Goal: Task Accomplishment & Management: Complete application form

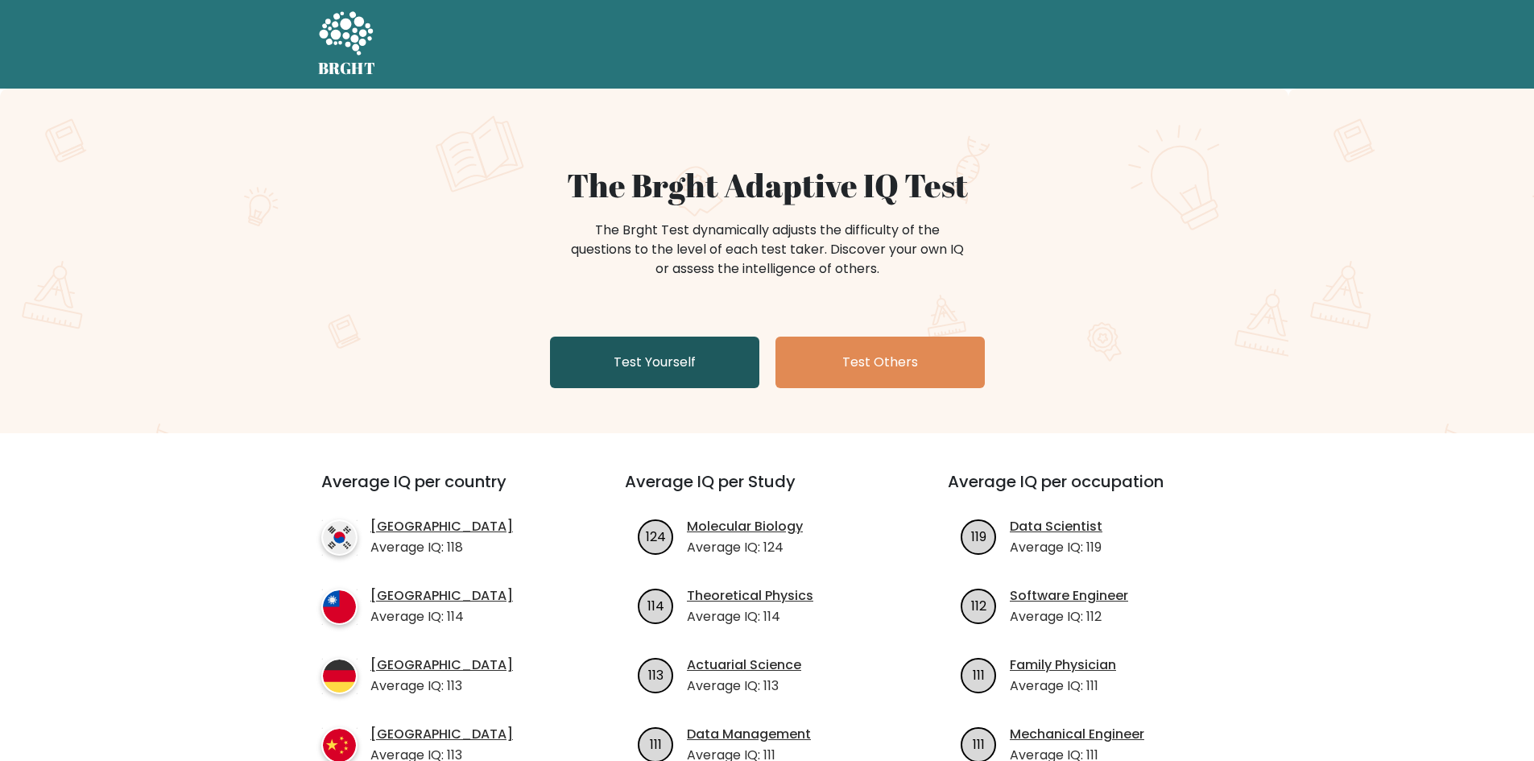
click at [704, 370] on link "Test Yourself" at bounding box center [654, 363] width 209 height 52
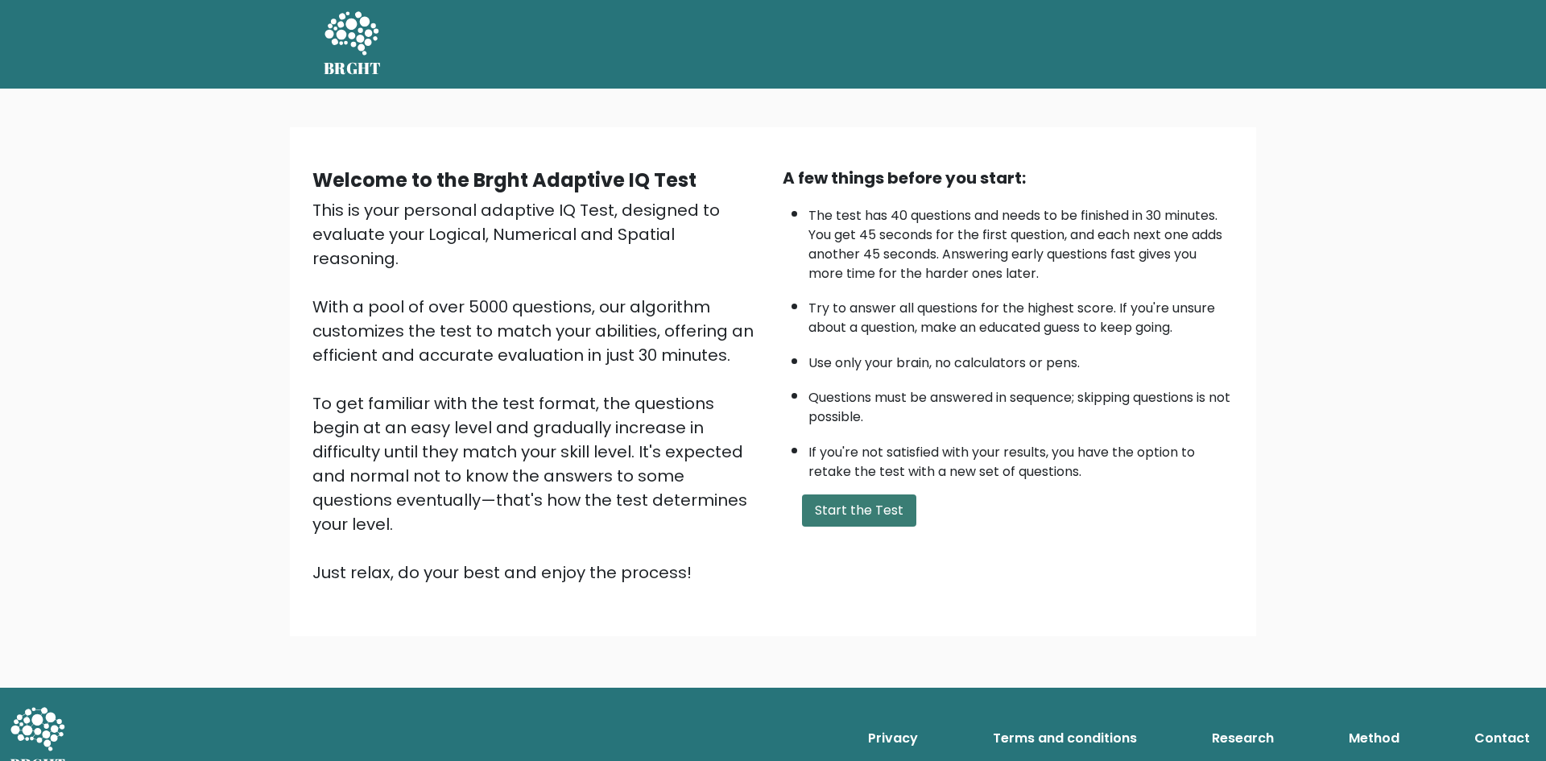
click at [877, 525] on button "Start the Test" at bounding box center [859, 510] width 114 height 32
click at [844, 503] on button "Start the Test" at bounding box center [859, 510] width 114 height 32
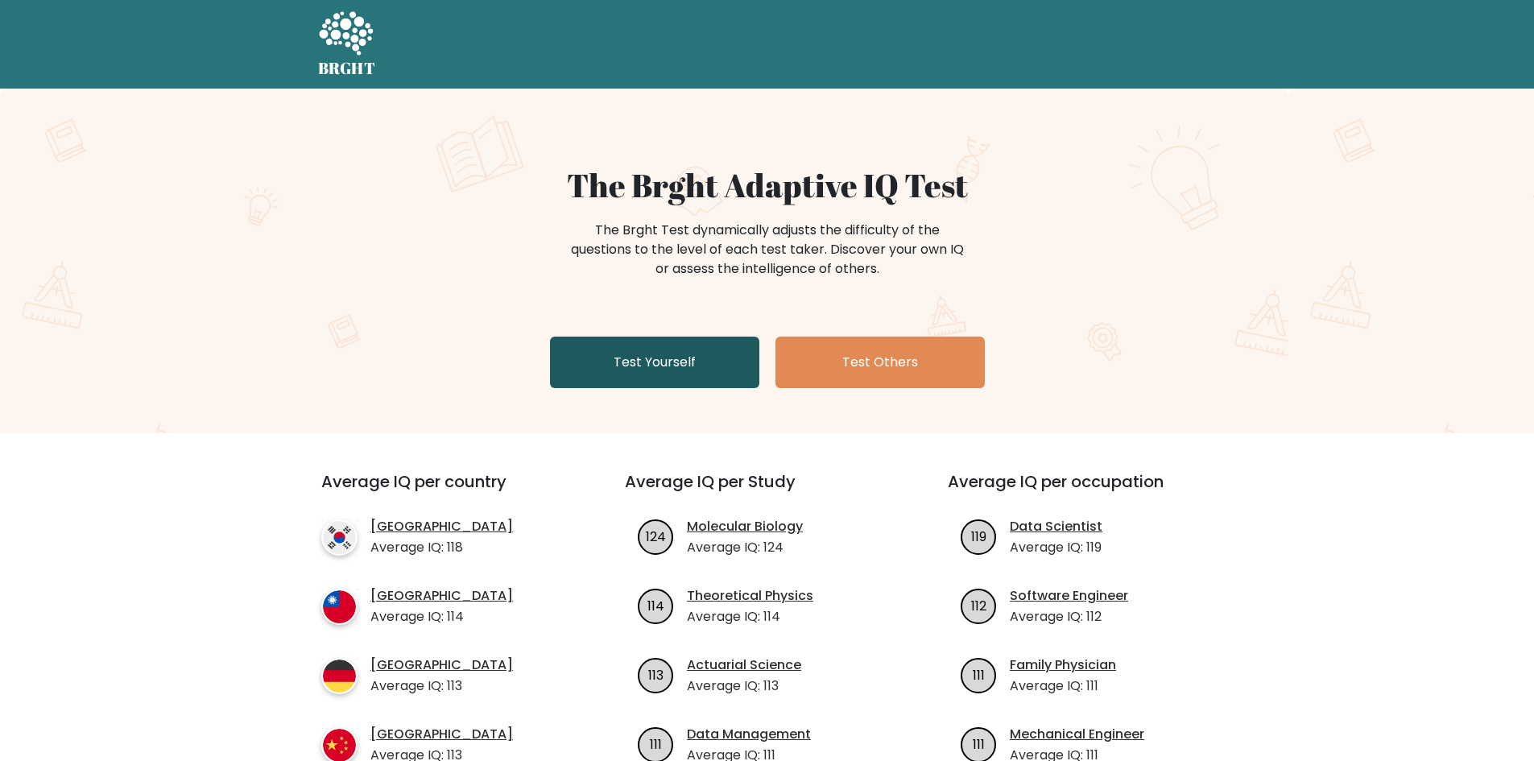
click at [618, 374] on link "Test Yourself" at bounding box center [654, 363] width 209 height 52
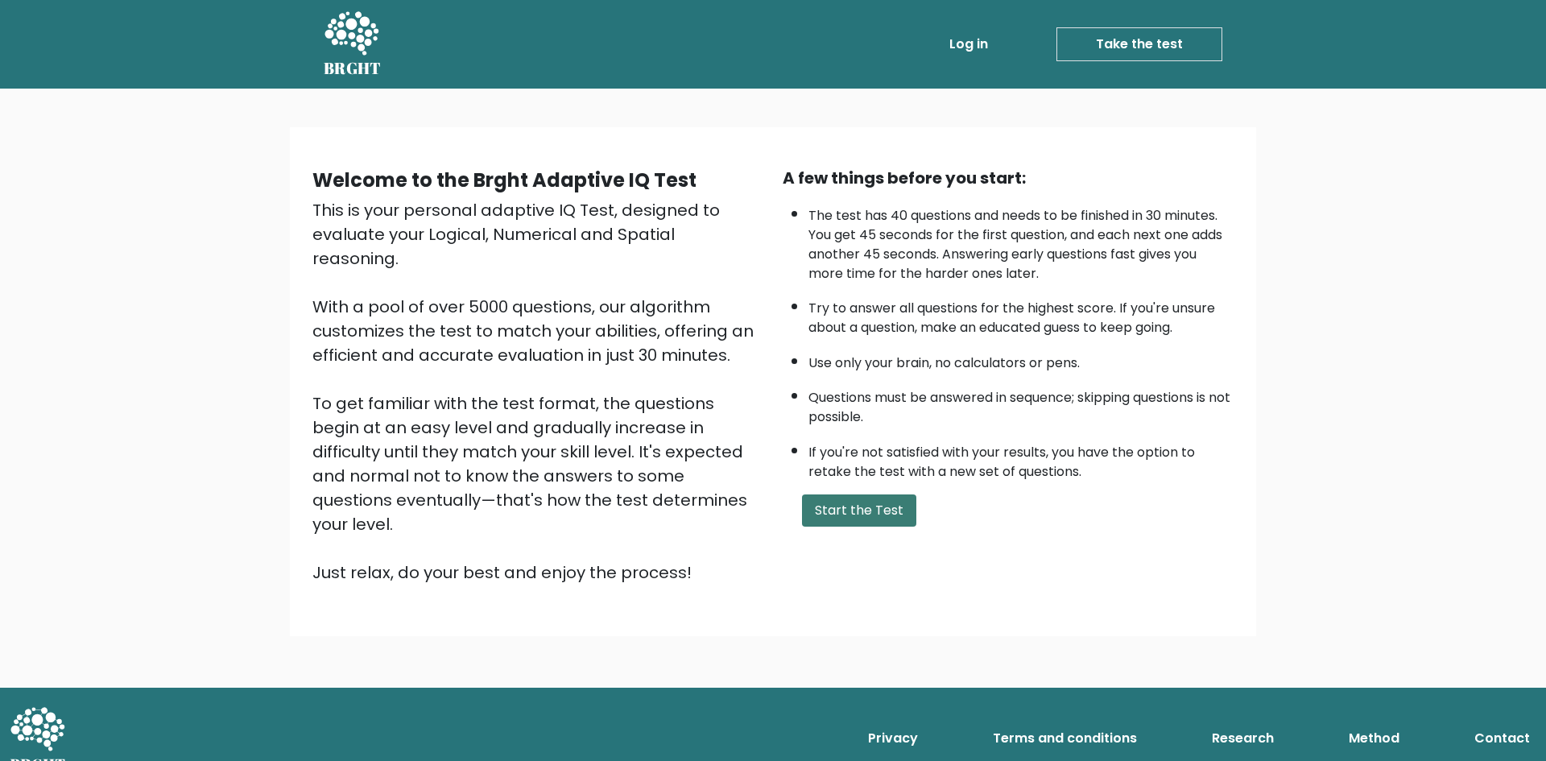
click at [864, 497] on button "Start the Test" at bounding box center [859, 510] width 114 height 32
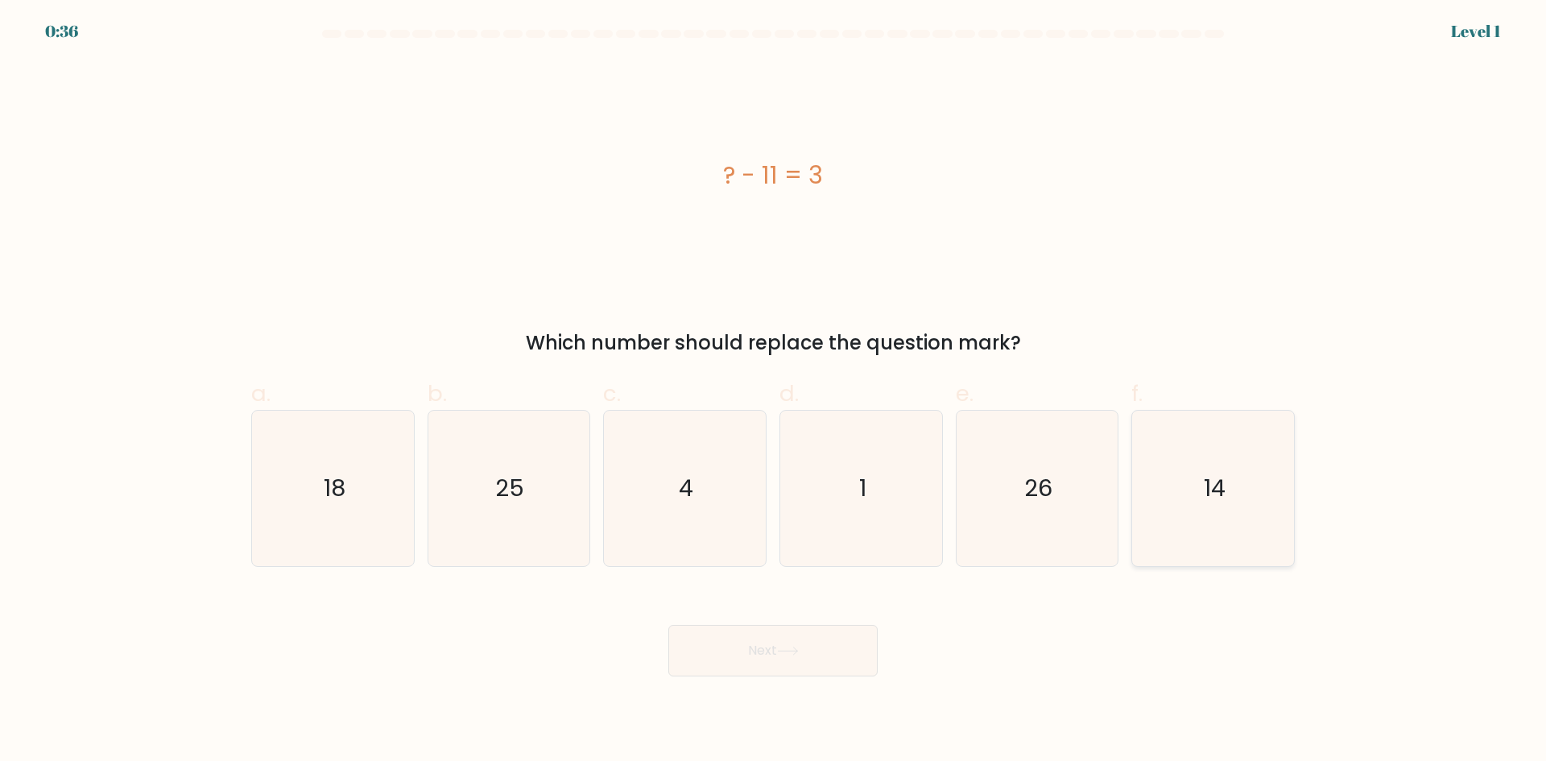
click at [1248, 507] on icon "14" at bounding box center [1213, 488] width 155 height 155
click at [774, 391] on input "f. 14" at bounding box center [773, 386] width 1 height 10
radio input "true"
click at [813, 637] on button "Next" at bounding box center [772, 651] width 209 height 52
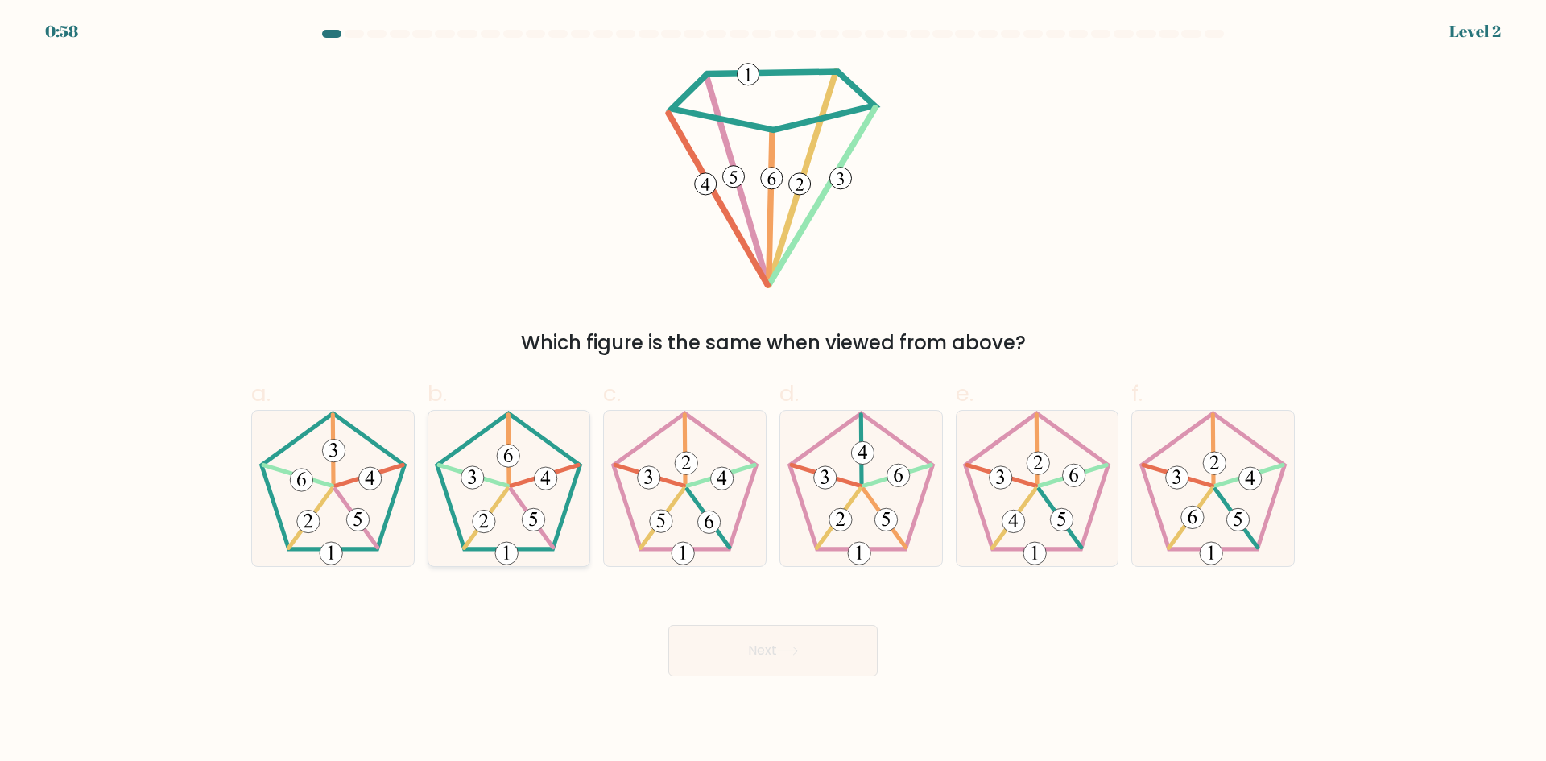
click at [498, 545] on icon at bounding box center [508, 488] width 155 height 155
click at [773, 391] on input "b." at bounding box center [773, 386] width 1 height 10
radio input "true"
click at [747, 648] on button "Next" at bounding box center [772, 651] width 209 height 52
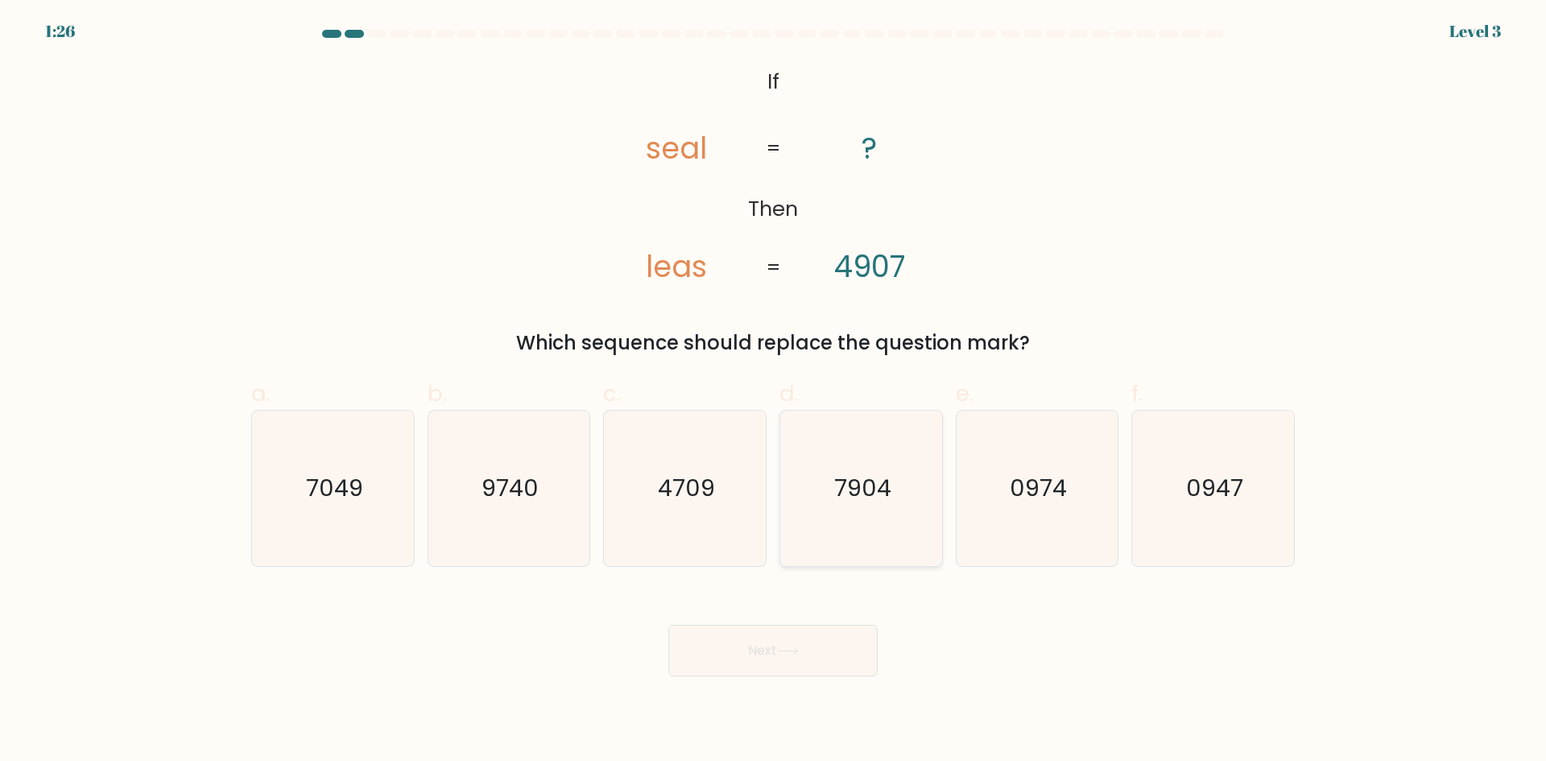
click at [841, 482] on text "7904" at bounding box center [862, 488] width 57 height 32
click at [774, 391] on input "d. 7904" at bounding box center [773, 386] width 1 height 10
radio input "true"
click at [738, 680] on body "1:25 Level 3 If" at bounding box center [773, 380] width 1546 height 761
click at [740, 669] on button "Next" at bounding box center [772, 651] width 209 height 52
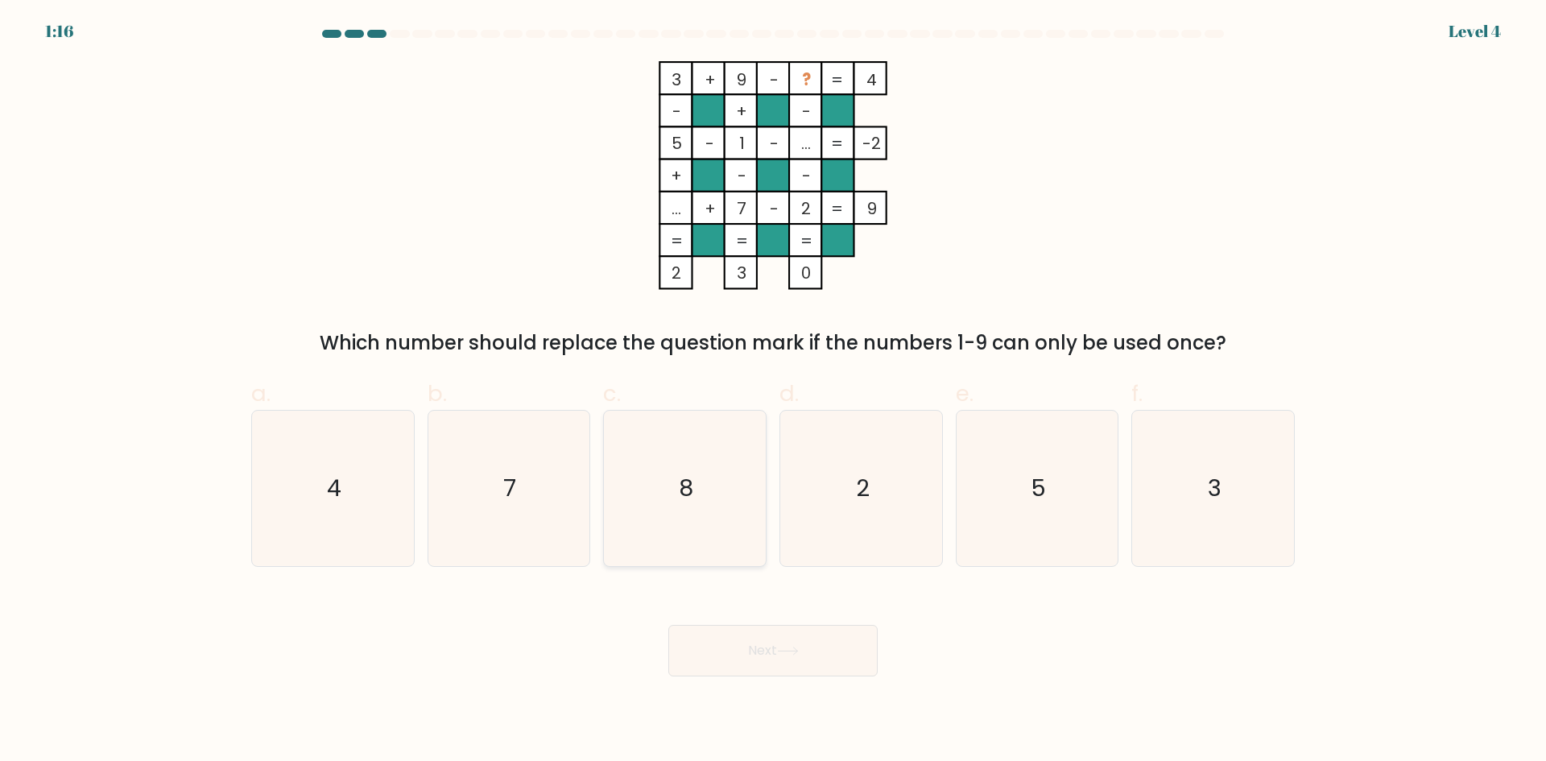
click at [741, 474] on icon "8" at bounding box center [684, 488] width 155 height 155
click at [773, 391] on input "c. 8" at bounding box center [773, 386] width 1 height 10
radio input "true"
click at [819, 648] on button "Next" at bounding box center [772, 651] width 209 height 52
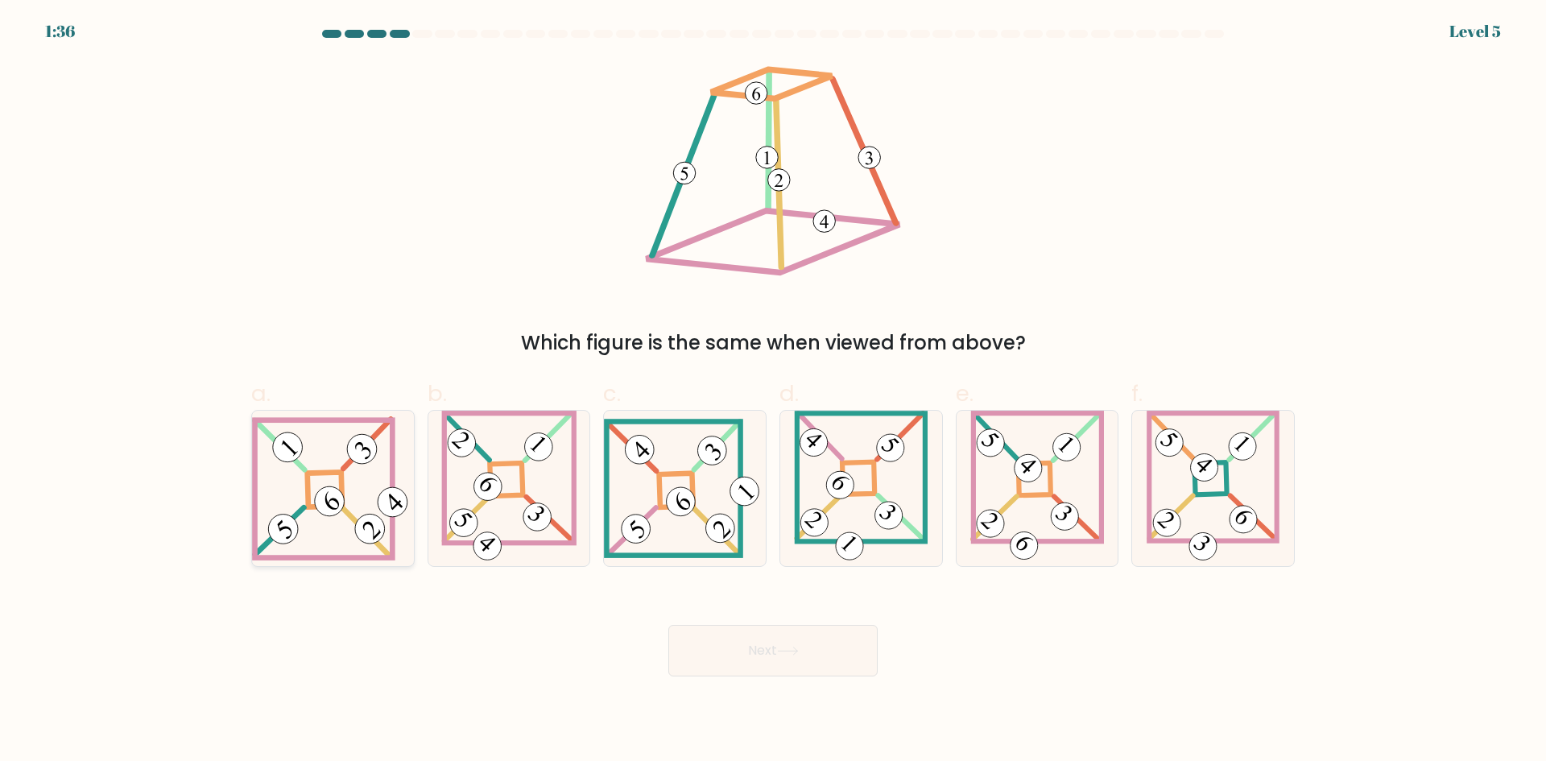
click at [355, 511] on icon at bounding box center [333, 488] width 162 height 144
click at [773, 391] on input "a." at bounding box center [773, 386] width 1 height 10
radio input "true"
click at [747, 648] on button "Next" at bounding box center [772, 651] width 209 height 52
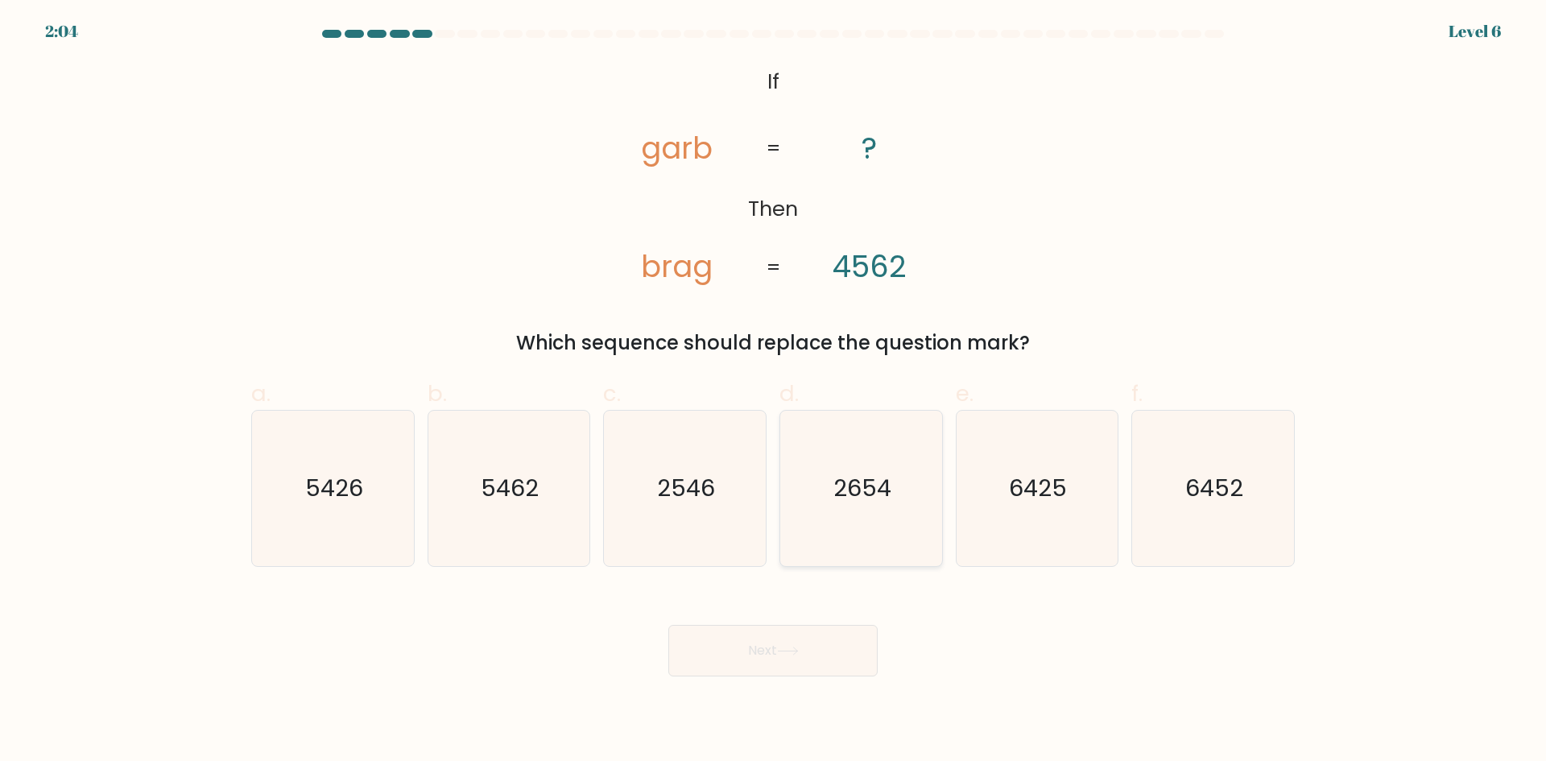
click at [842, 468] on icon "2654" at bounding box center [861, 488] width 155 height 155
click at [774, 391] on input "d. 2654" at bounding box center [773, 386] width 1 height 10
radio input "true"
click at [760, 649] on button "Next" at bounding box center [772, 651] width 209 height 52
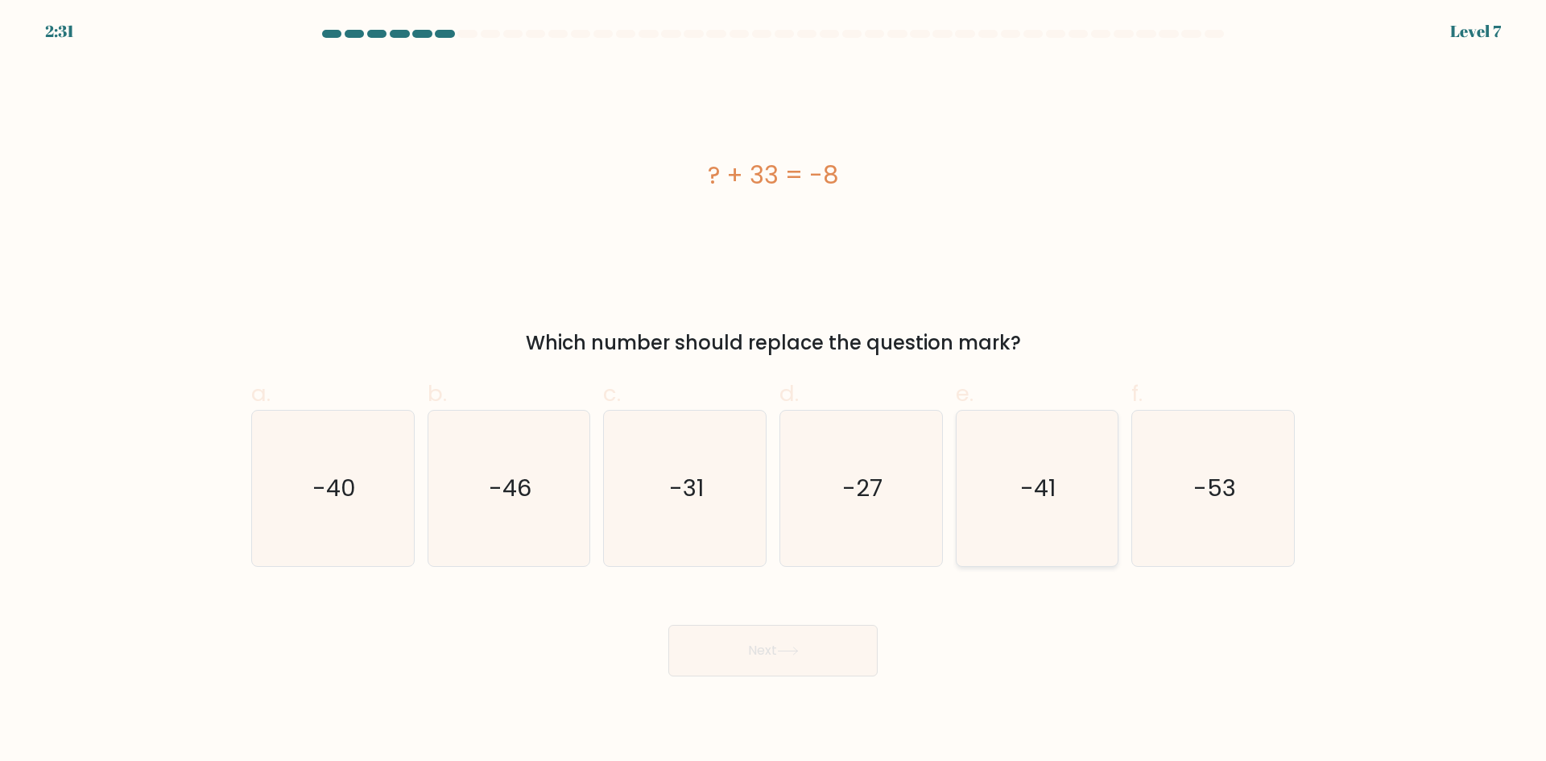
click at [1060, 494] on icon "-41" at bounding box center [1036, 488] width 155 height 155
click at [774, 391] on input "e. -41" at bounding box center [773, 386] width 1 height 10
radio input "true"
click at [776, 668] on button "Next" at bounding box center [772, 651] width 209 height 52
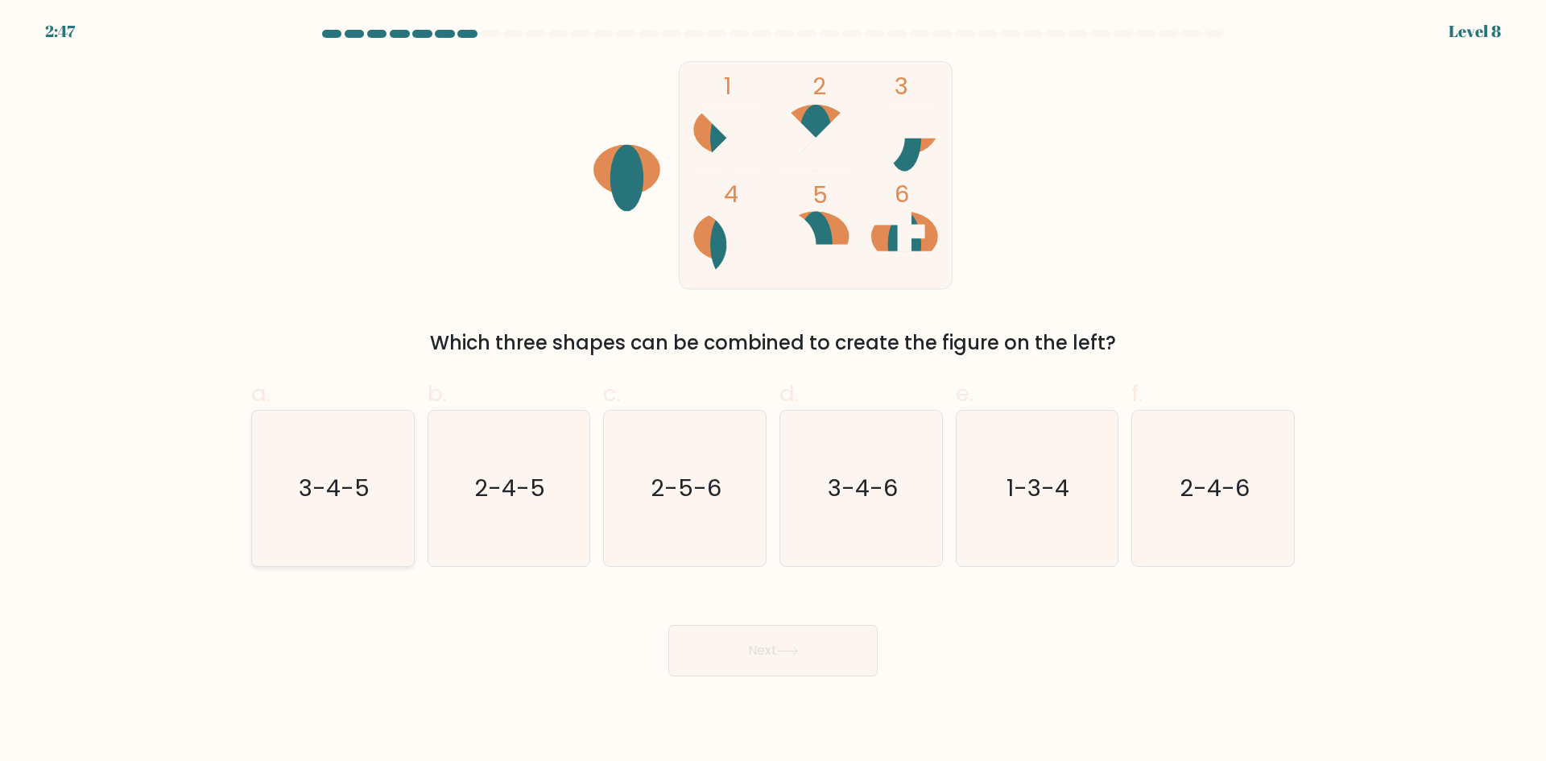
click at [301, 527] on icon "3-4-5" at bounding box center [332, 488] width 155 height 155
click at [773, 391] on input "a. 3-4-5" at bounding box center [773, 386] width 1 height 10
radio input "true"
click at [731, 638] on button "Next" at bounding box center [772, 651] width 209 height 52
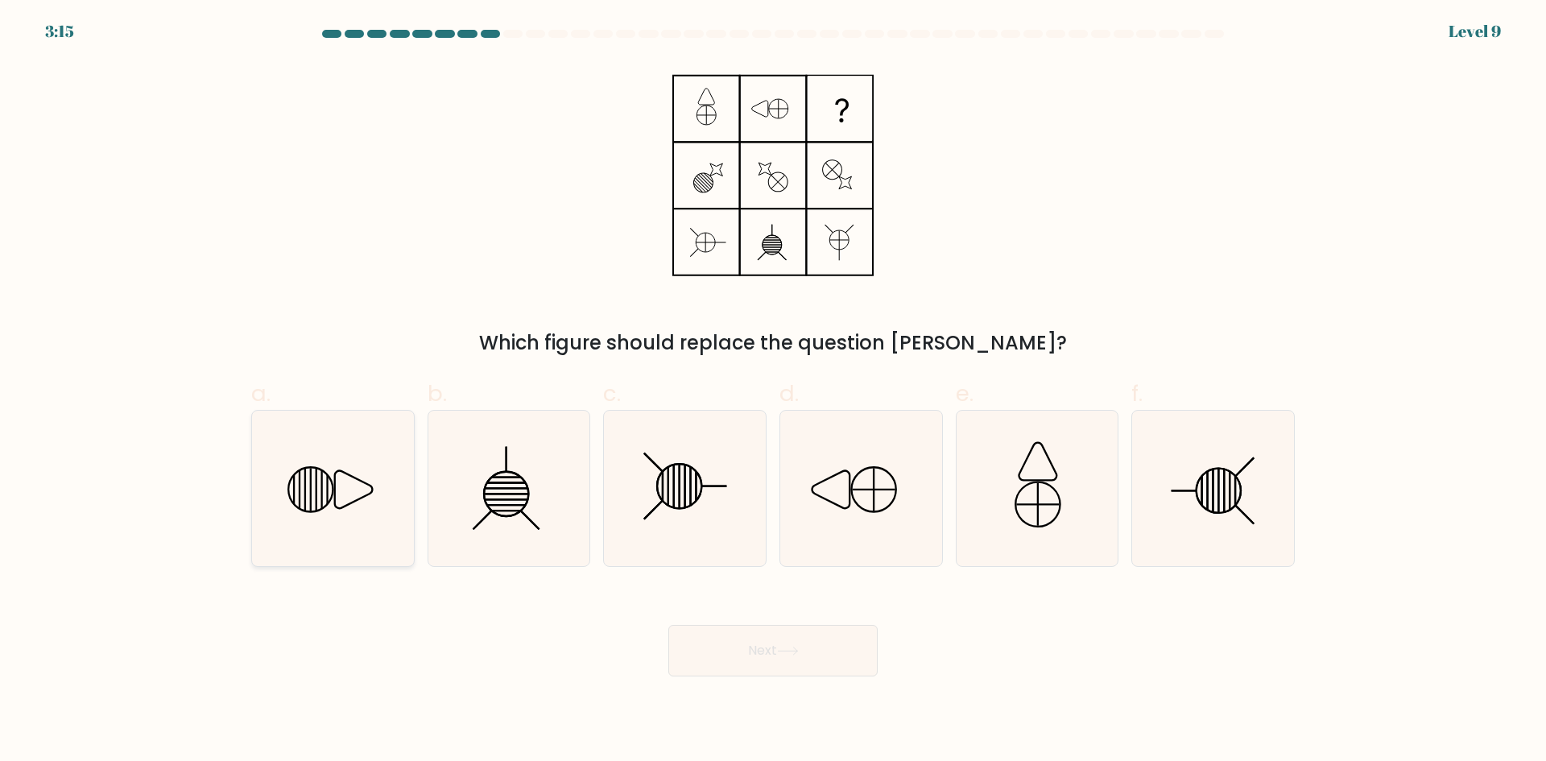
click at [346, 529] on icon at bounding box center [332, 488] width 155 height 155
click at [773, 391] on input "a." at bounding box center [773, 386] width 1 height 10
radio input "true"
click at [799, 652] on icon at bounding box center [788, 651] width 22 height 9
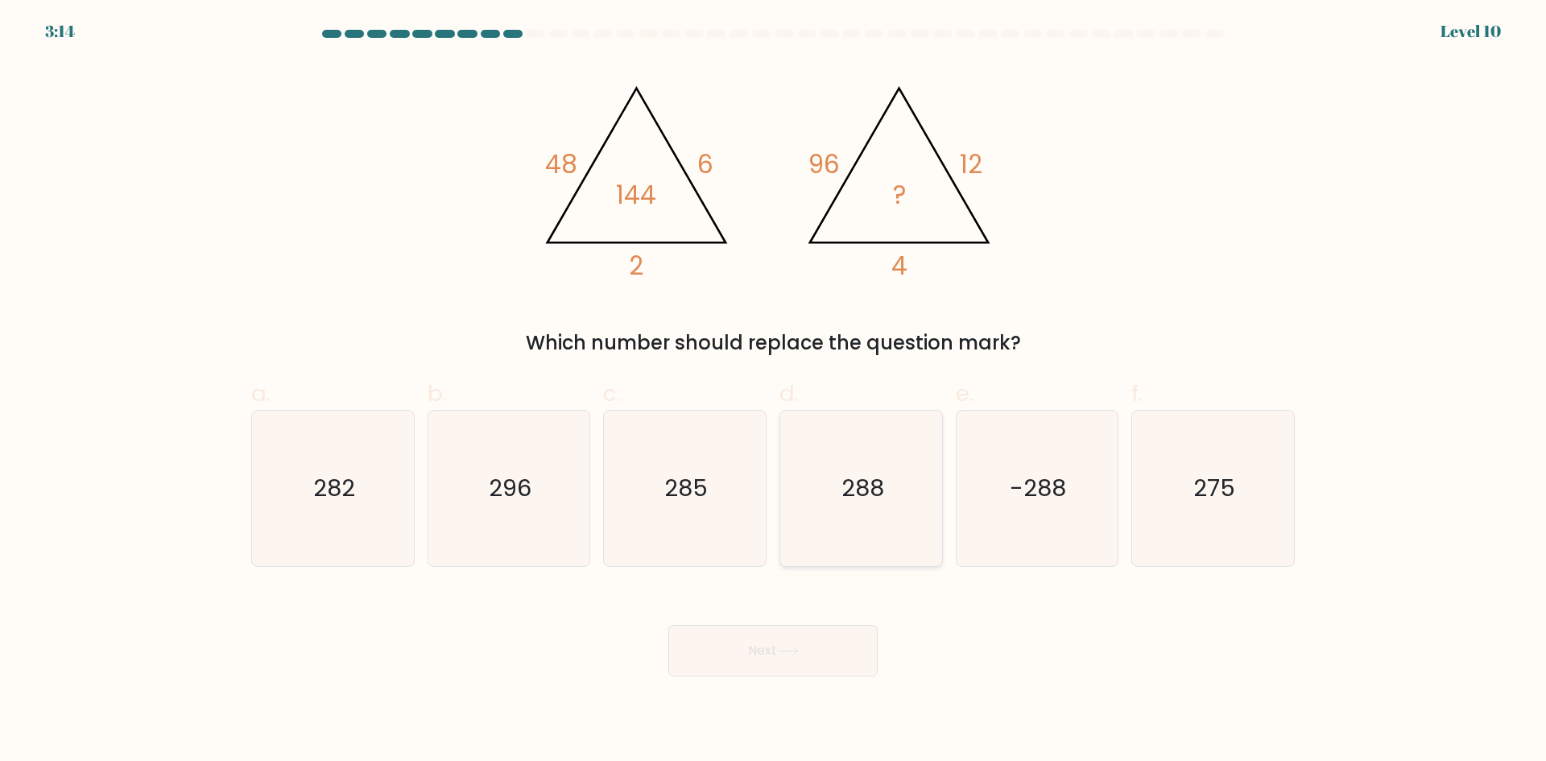
click at [867, 495] on text "288" at bounding box center [863, 488] width 43 height 32
click at [774, 391] on input "d. 288" at bounding box center [773, 386] width 1 height 10
radio input "true"
click at [756, 648] on button "Next" at bounding box center [772, 651] width 209 height 52
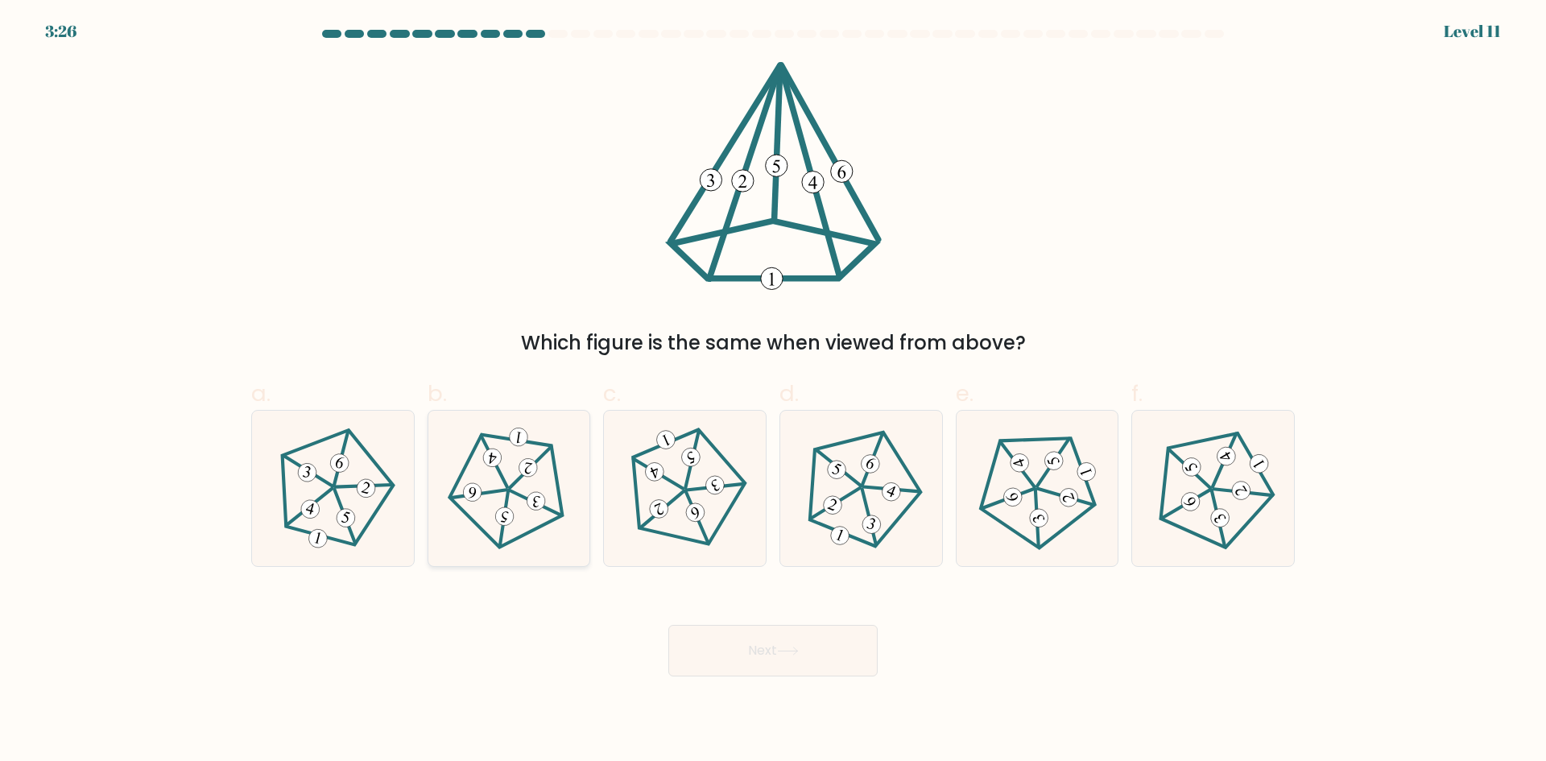
click at [507, 516] on 756 at bounding box center [504, 517] width 21 height 21
click at [773, 391] on input "b." at bounding box center [773, 386] width 1 height 10
radio input "true"
click at [777, 659] on button "Next" at bounding box center [772, 651] width 209 height 52
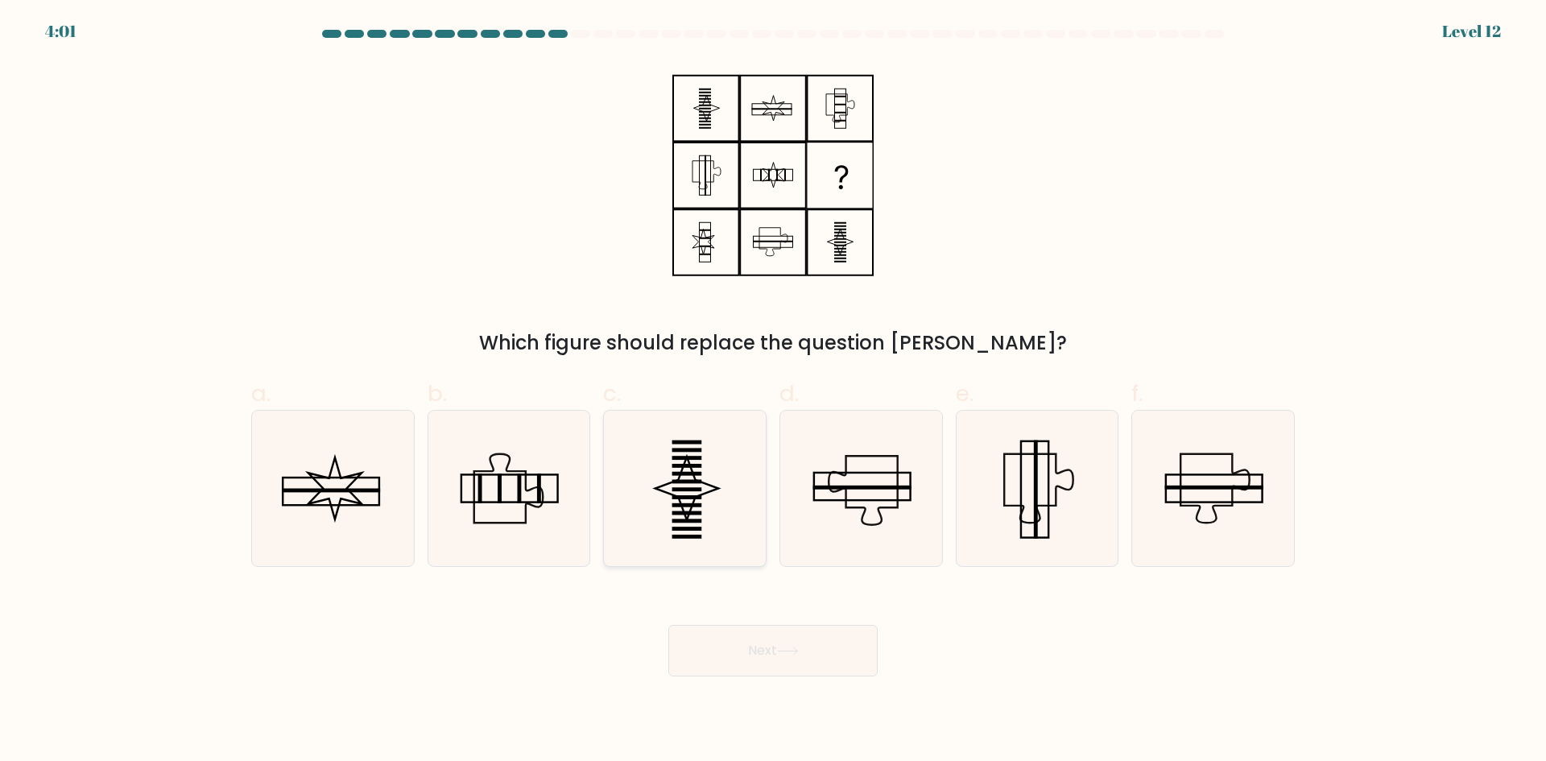
click at [693, 540] on icon at bounding box center [684, 488] width 155 height 155
click at [773, 391] on input "c." at bounding box center [773, 386] width 1 height 10
radio input "true"
click at [755, 652] on button "Next" at bounding box center [772, 651] width 209 height 52
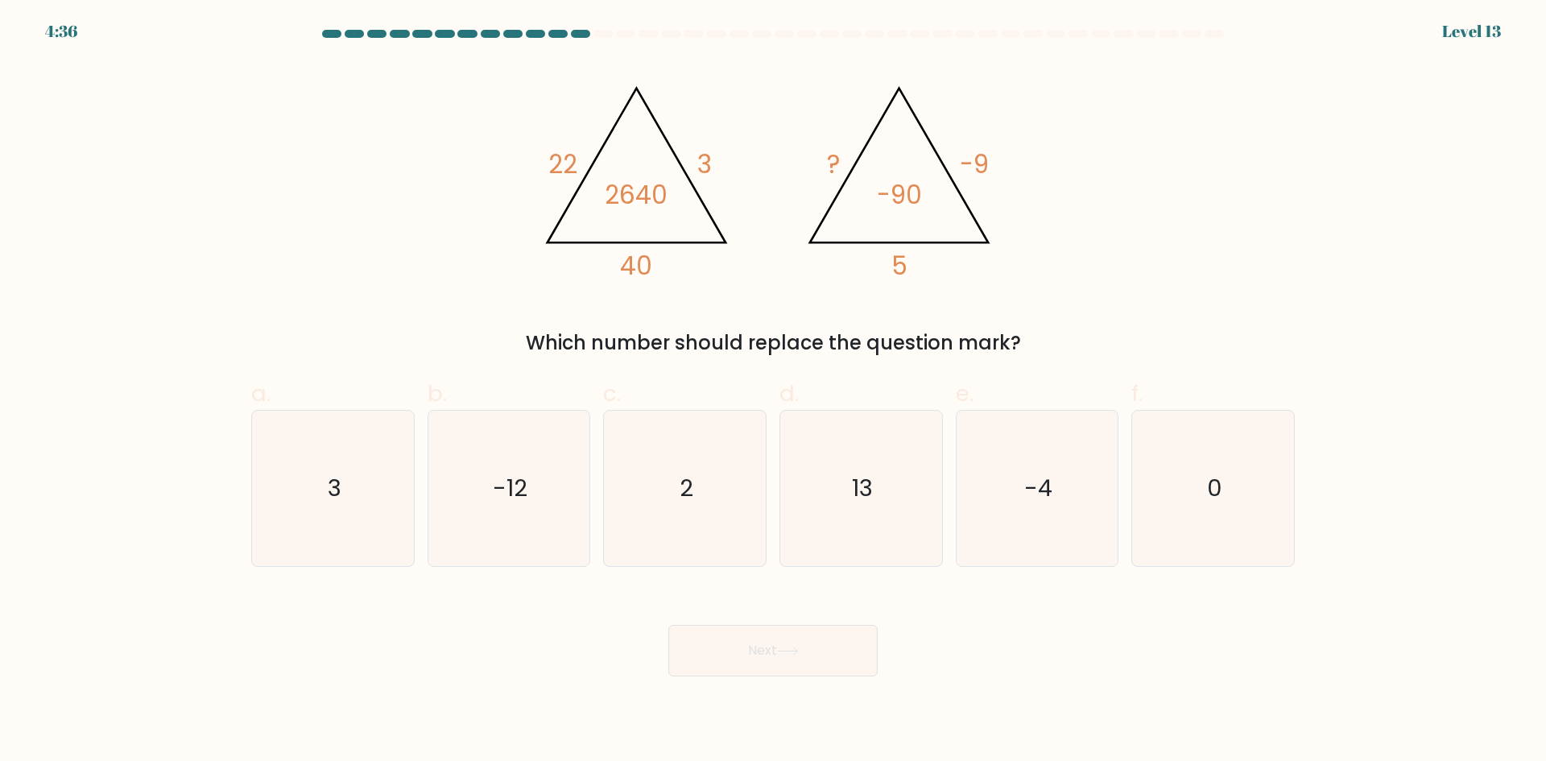
click at [1208, 35] on div at bounding box center [1214, 34] width 19 height 8
click at [293, 391] on label "a. 3" at bounding box center [332, 472] width 163 height 190
click at [773, 391] on input "a. 3" at bounding box center [773, 386] width 1 height 10
radio input "true"
click at [1074, 220] on div "@import url('https://fonts.googleapis.com/css?family=Abril+Fatface:400,100,100i…" at bounding box center [773, 209] width 1063 height 296
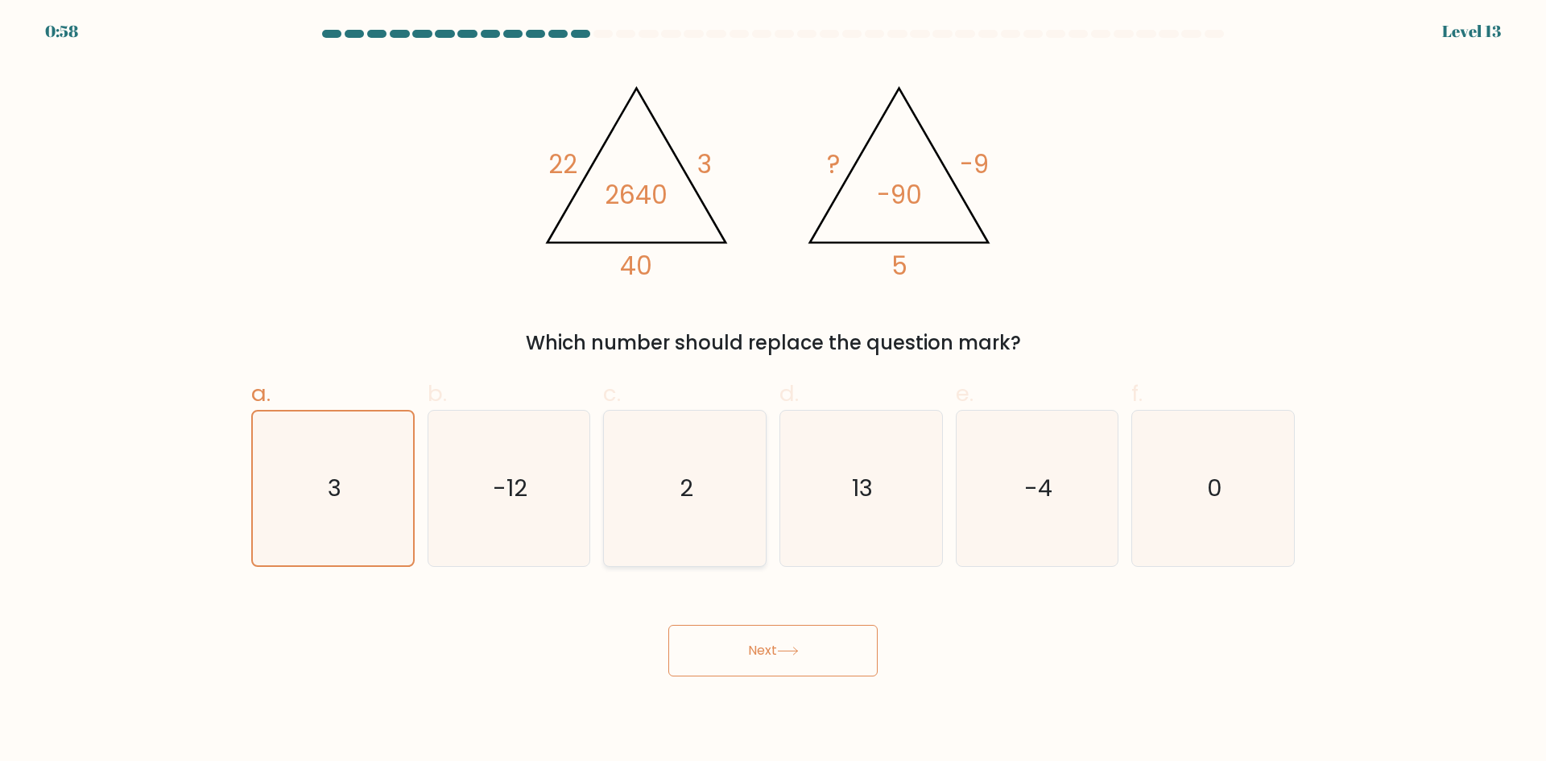
click at [759, 521] on icon "2" at bounding box center [684, 488] width 155 height 155
click at [773, 391] on input "c. 2" at bounding box center [773, 386] width 1 height 10
radio input "true"
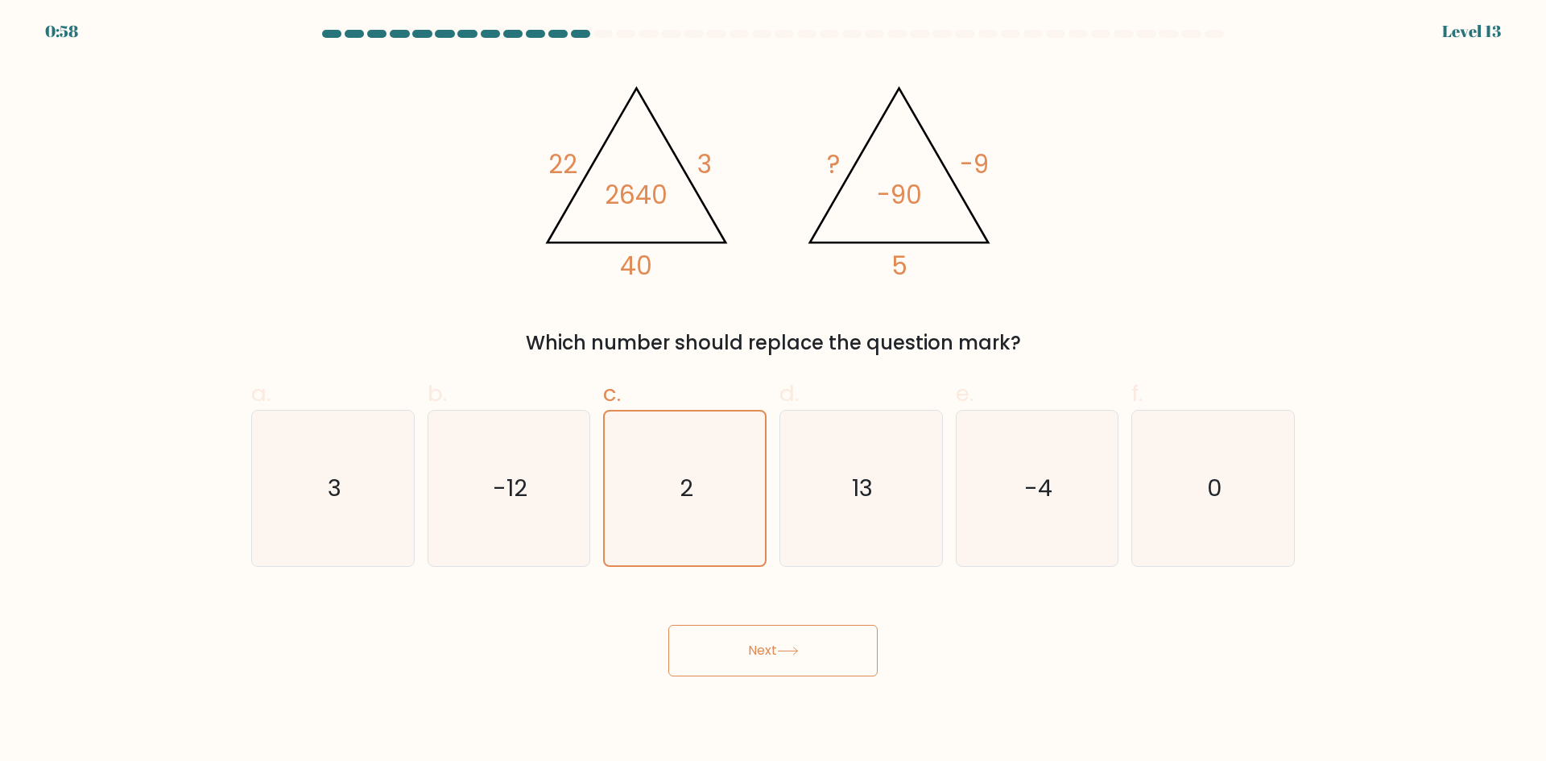
click at [796, 660] on button "Next" at bounding box center [772, 651] width 209 height 52
click at [756, 649] on button "Next" at bounding box center [772, 651] width 209 height 52
click at [685, 480] on text "2" at bounding box center [687, 488] width 14 height 32
click at [773, 391] on input "c. 2" at bounding box center [773, 386] width 1 height 10
click at [535, 496] on icon "-12" at bounding box center [508, 488] width 155 height 155
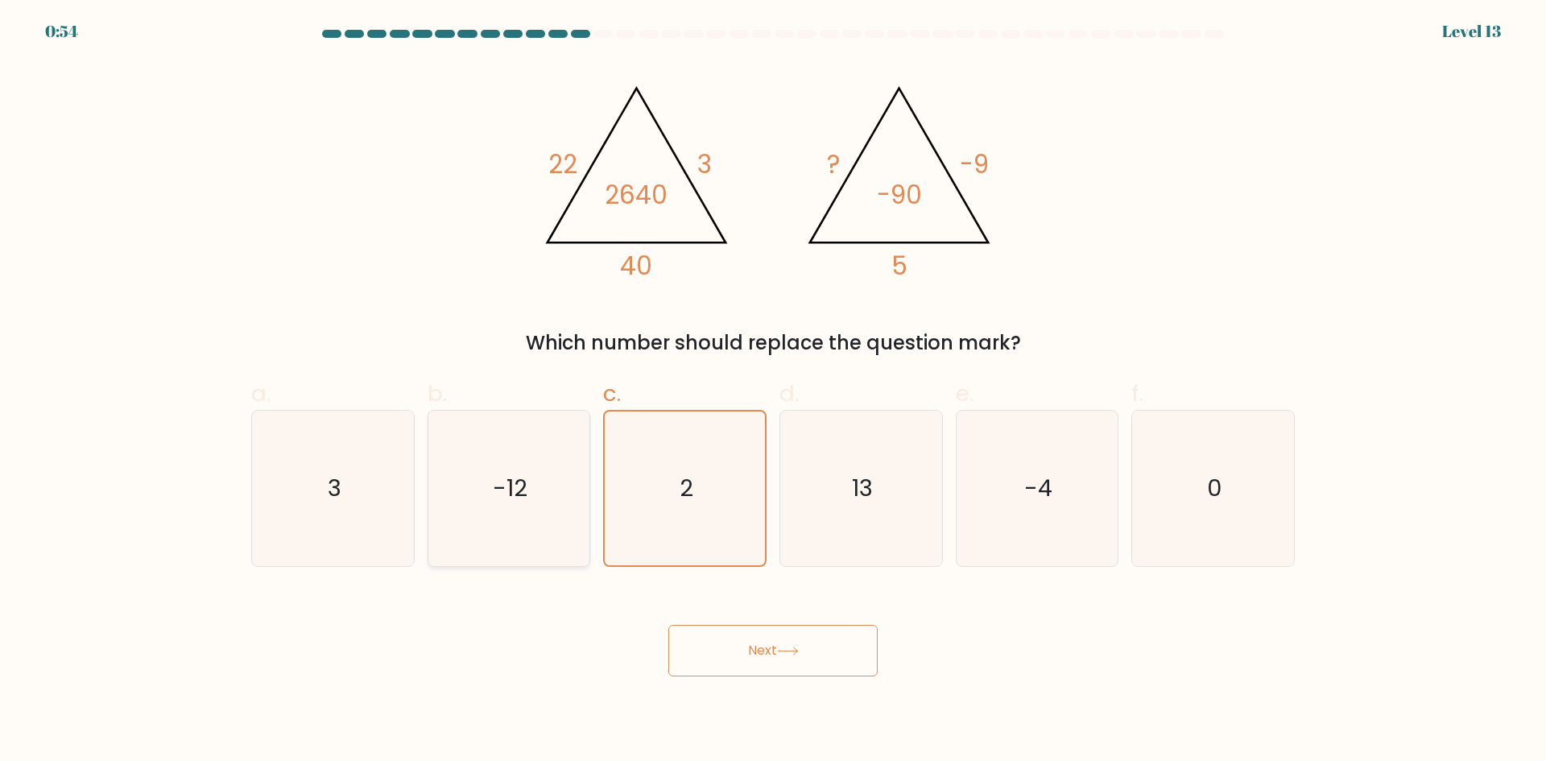
click at [773, 391] on input "b. -12" at bounding box center [773, 386] width 1 height 10
radio input "true"
click at [712, 501] on icon "2" at bounding box center [684, 488] width 155 height 155
click at [773, 391] on input "c. 2" at bounding box center [773, 386] width 1 height 10
radio input "true"
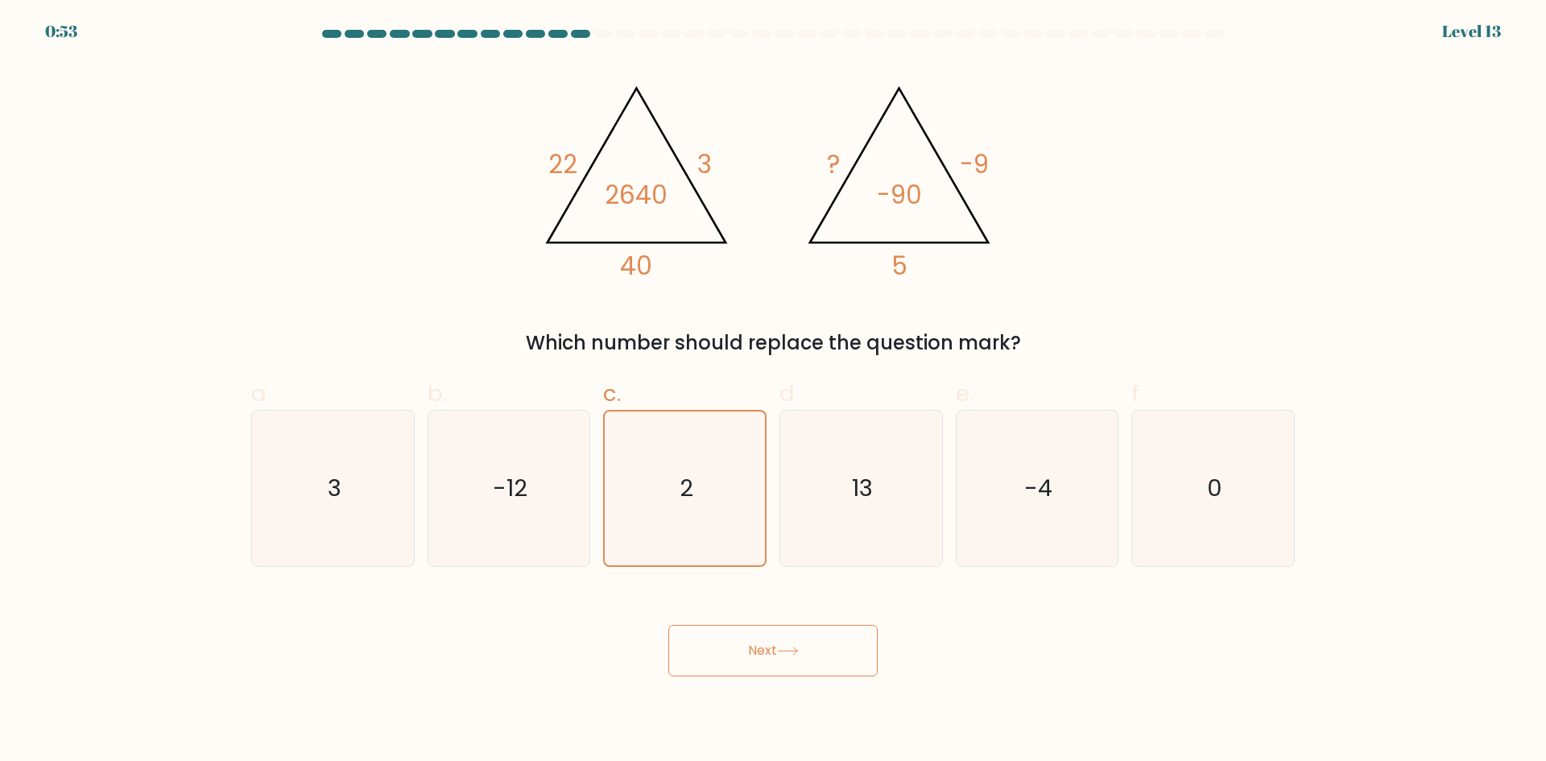
click at [753, 652] on button "Next" at bounding box center [772, 651] width 209 height 52
click at [758, 640] on button "Next" at bounding box center [772, 651] width 209 height 52
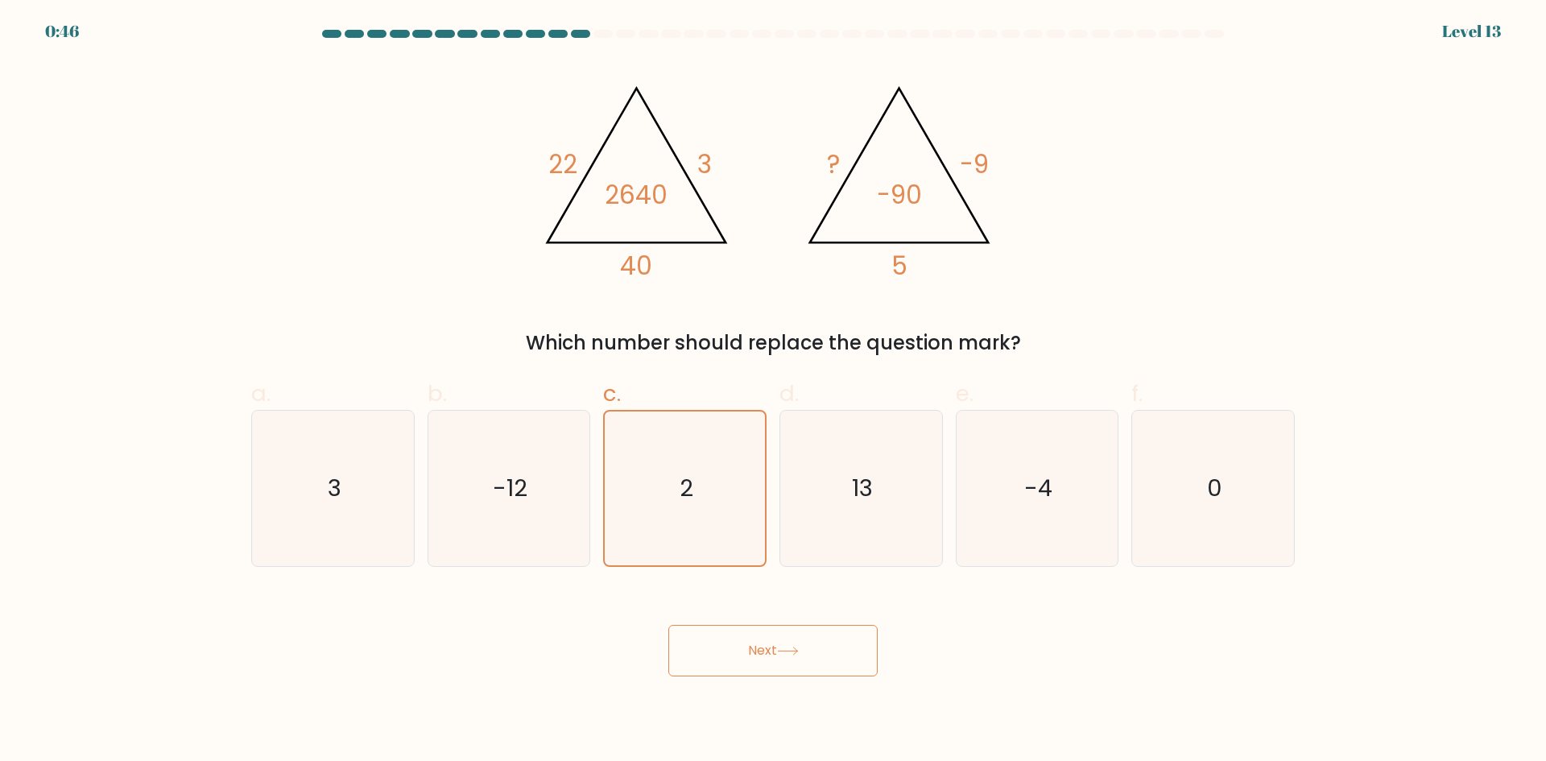
click at [758, 640] on button "Next" at bounding box center [772, 651] width 209 height 52
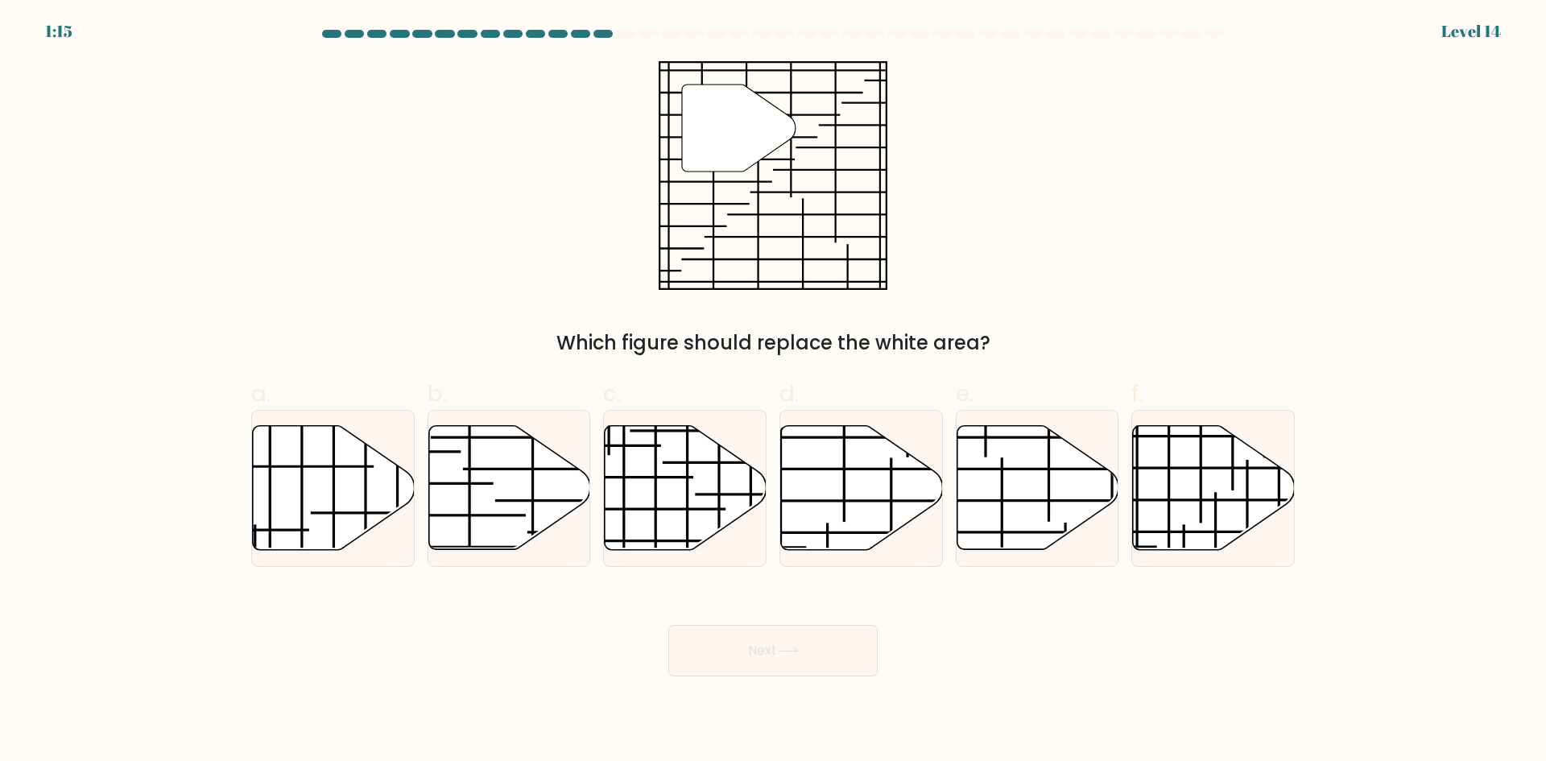
click at [579, 31] on div at bounding box center [580, 34] width 19 height 8
click at [514, 476] on icon at bounding box center [509, 488] width 162 height 124
click at [773, 391] on input "b." at bounding box center [773, 386] width 1 height 10
radio input "true"
click at [1239, 486] on icon at bounding box center [1214, 488] width 162 height 124
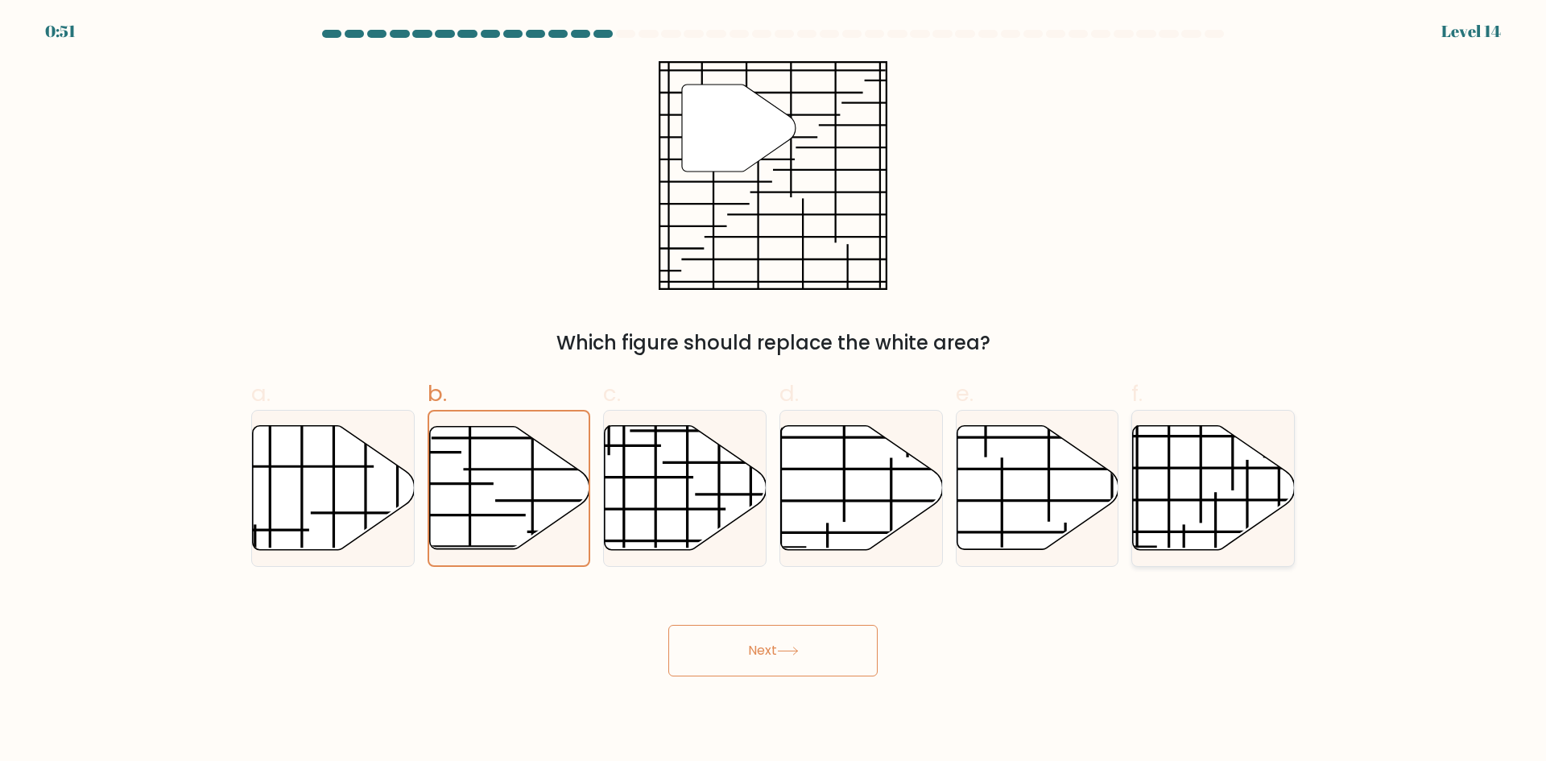
click at [774, 391] on input "f." at bounding box center [773, 386] width 1 height 10
radio input "true"
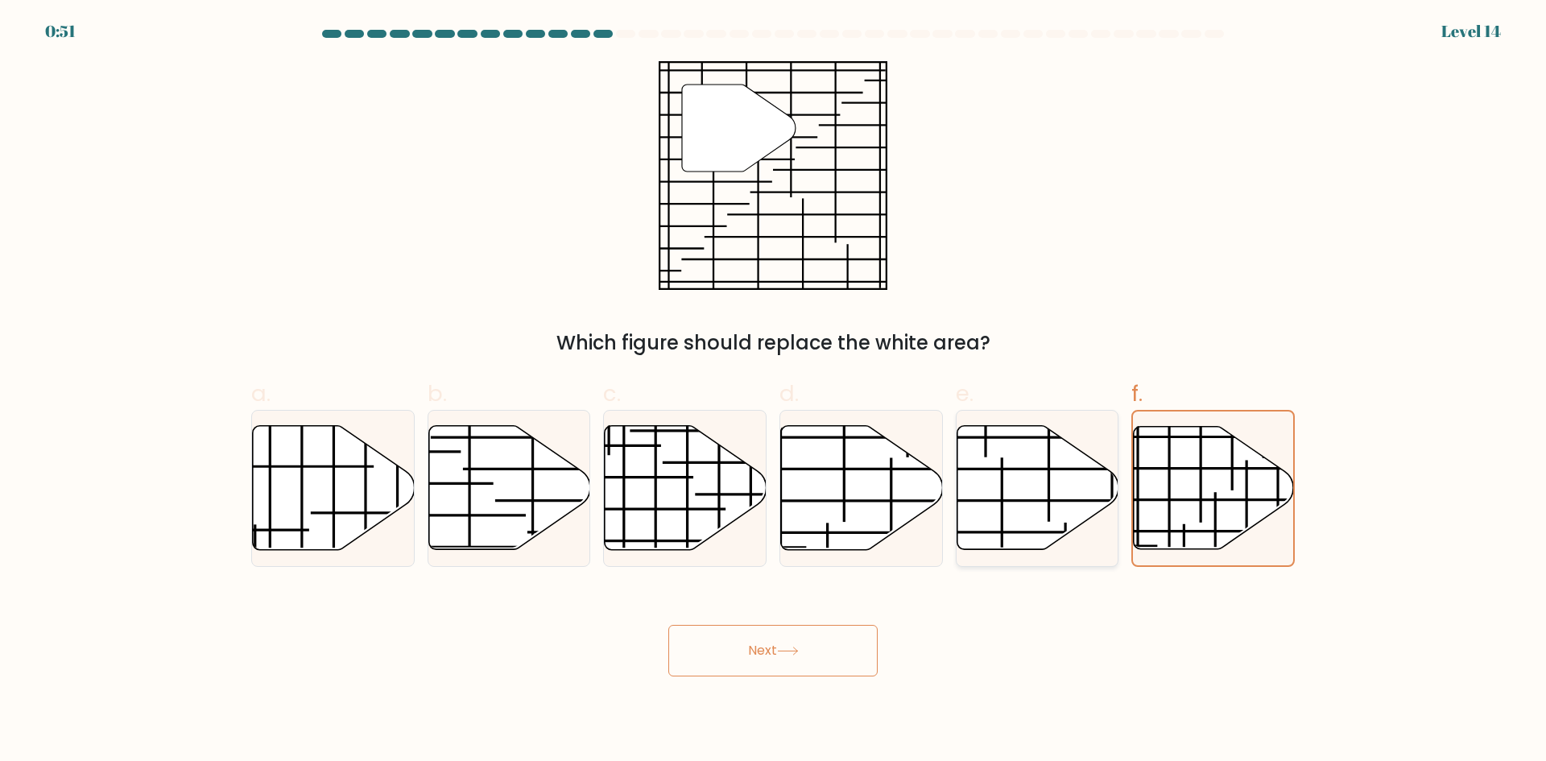
click at [998, 493] on icon at bounding box center [1038, 488] width 162 height 124
click at [774, 391] on input "e." at bounding box center [773, 386] width 1 height 10
radio input "true"
click at [786, 652] on icon at bounding box center [788, 651] width 22 height 9
click at [780, 655] on button "Next" at bounding box center [772, 651] width 209 height 52
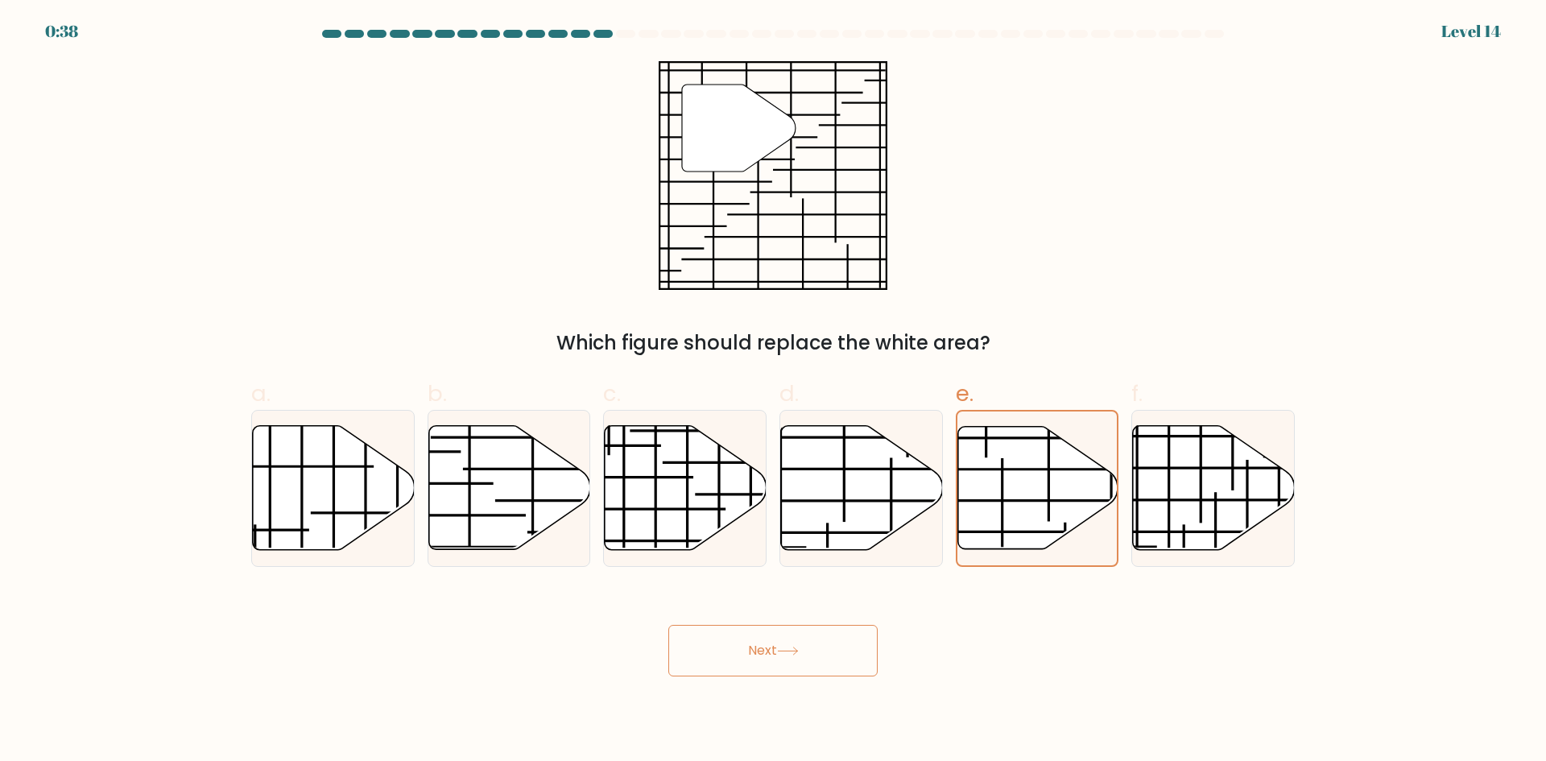
click at [780, 655] on button "Next" at bounding box center [772, 651] width 209 height 52
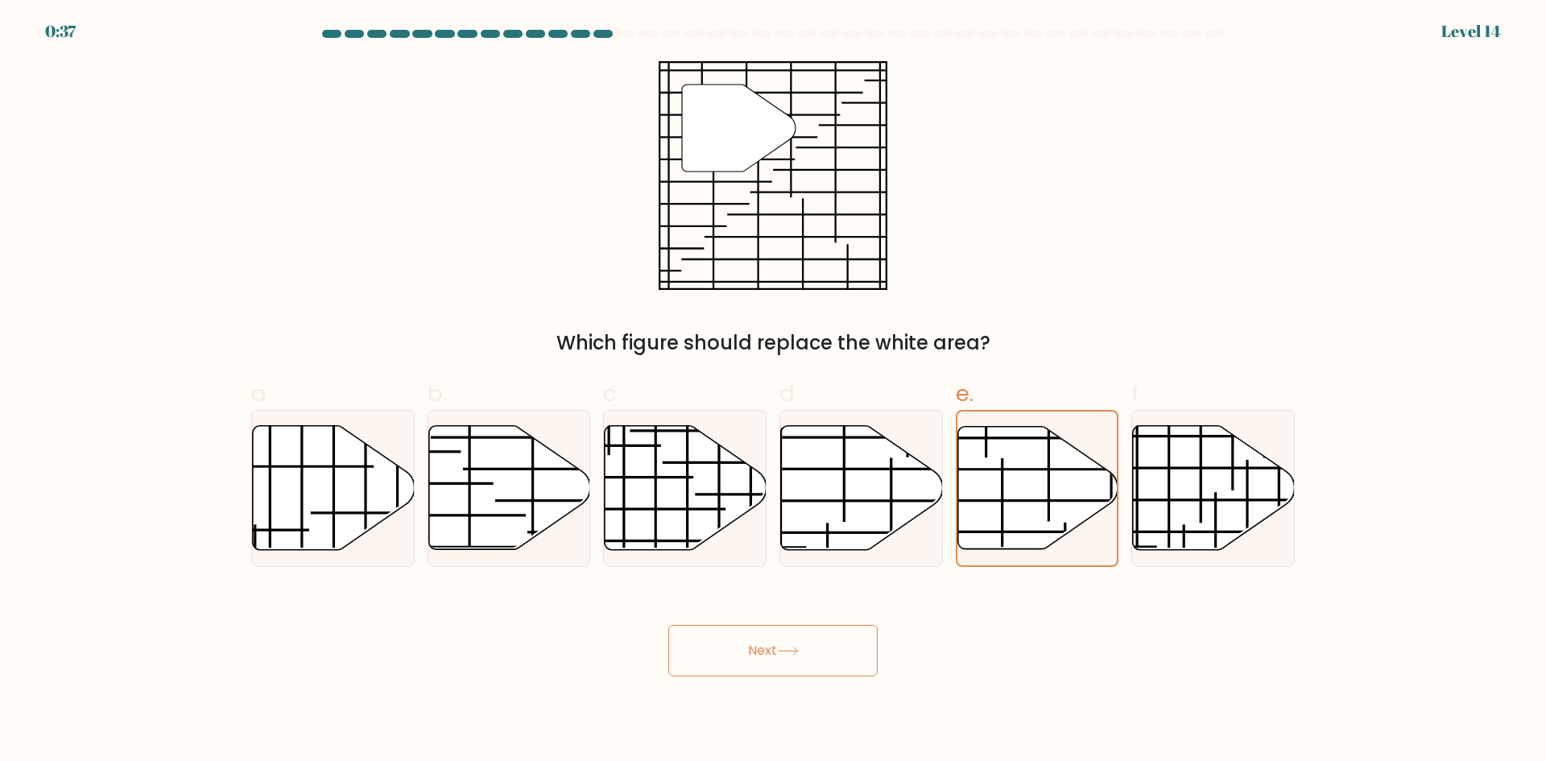
click at [780, 655] on button "Next" at bounding box center [772, 651] width 209 height 52
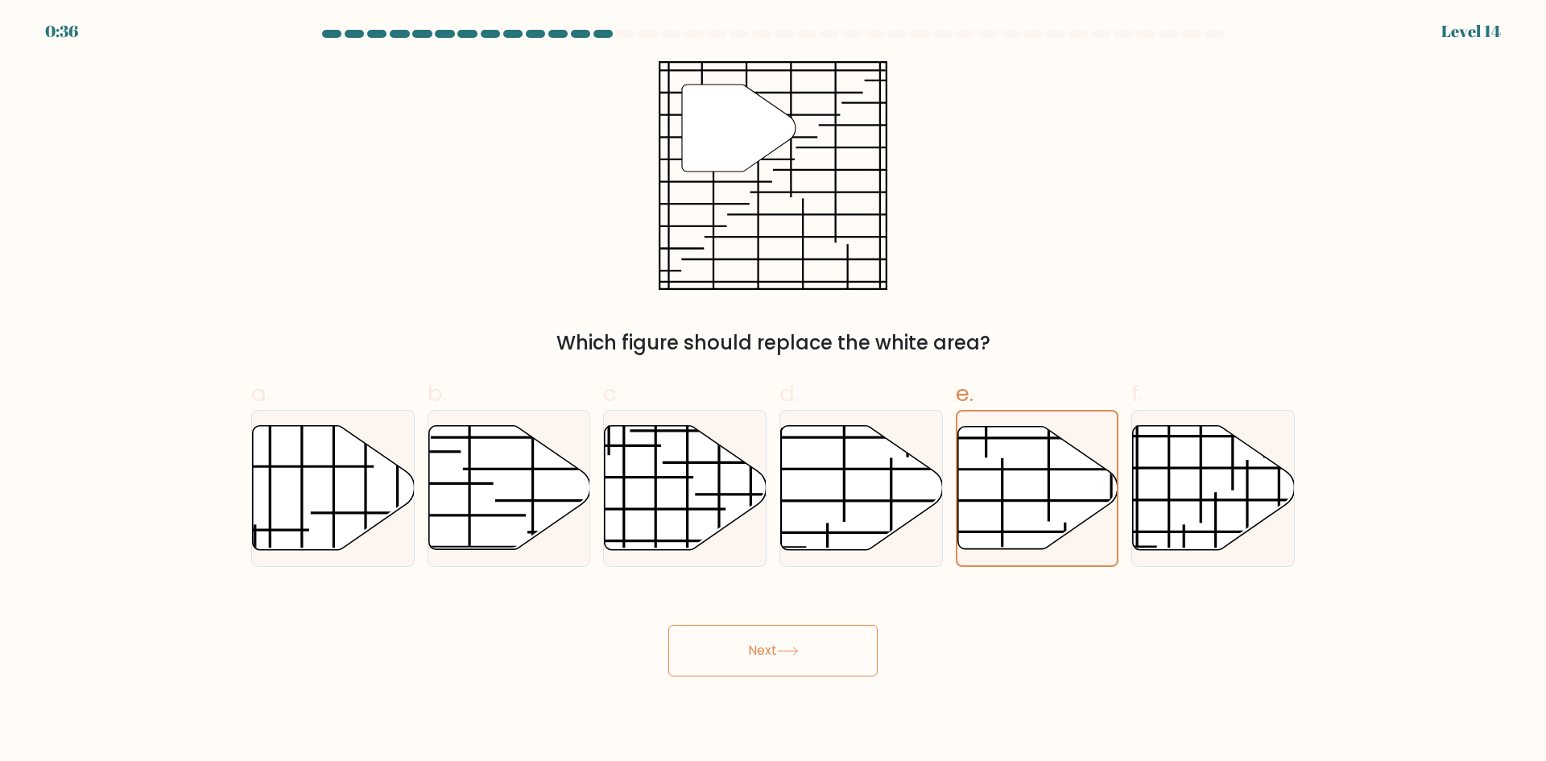
click at [780, 655] on button "Next" at bounding box center [772, 651] width 209 height 52
drag, startPoint x: 780, startPoint y: 655, endPoint x: 756, endPoint y: 658, distance: 23.6
click at [776, 656] on button "Next" at bounding box center [772, 651] width 209 height 52
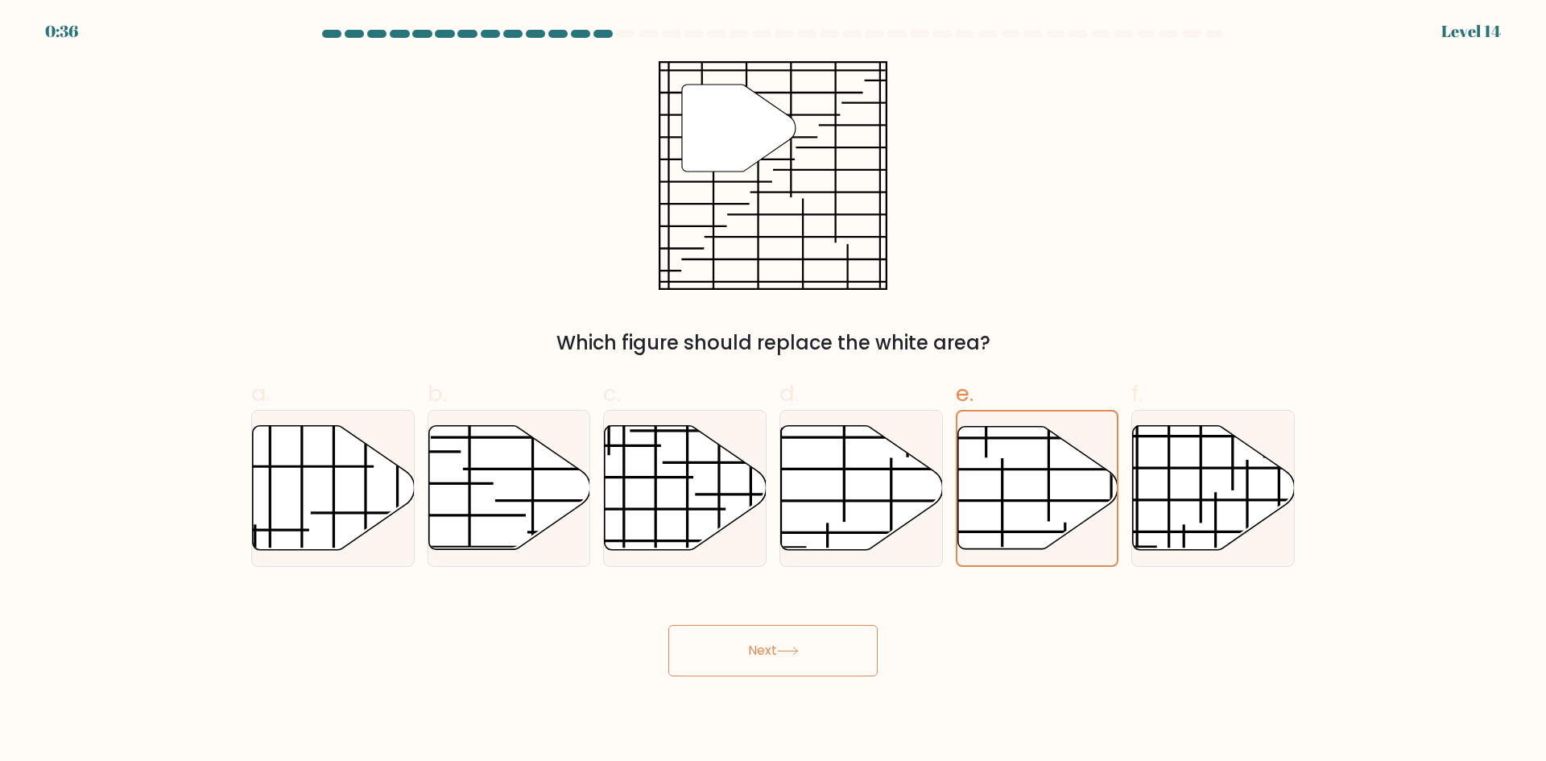
click at [756, 658] on button "Next" at bounding box center [772, 651] width 209 height 52
click at [755, 658] on button "Next" at bounding box center [772, 651] width 209 height 52
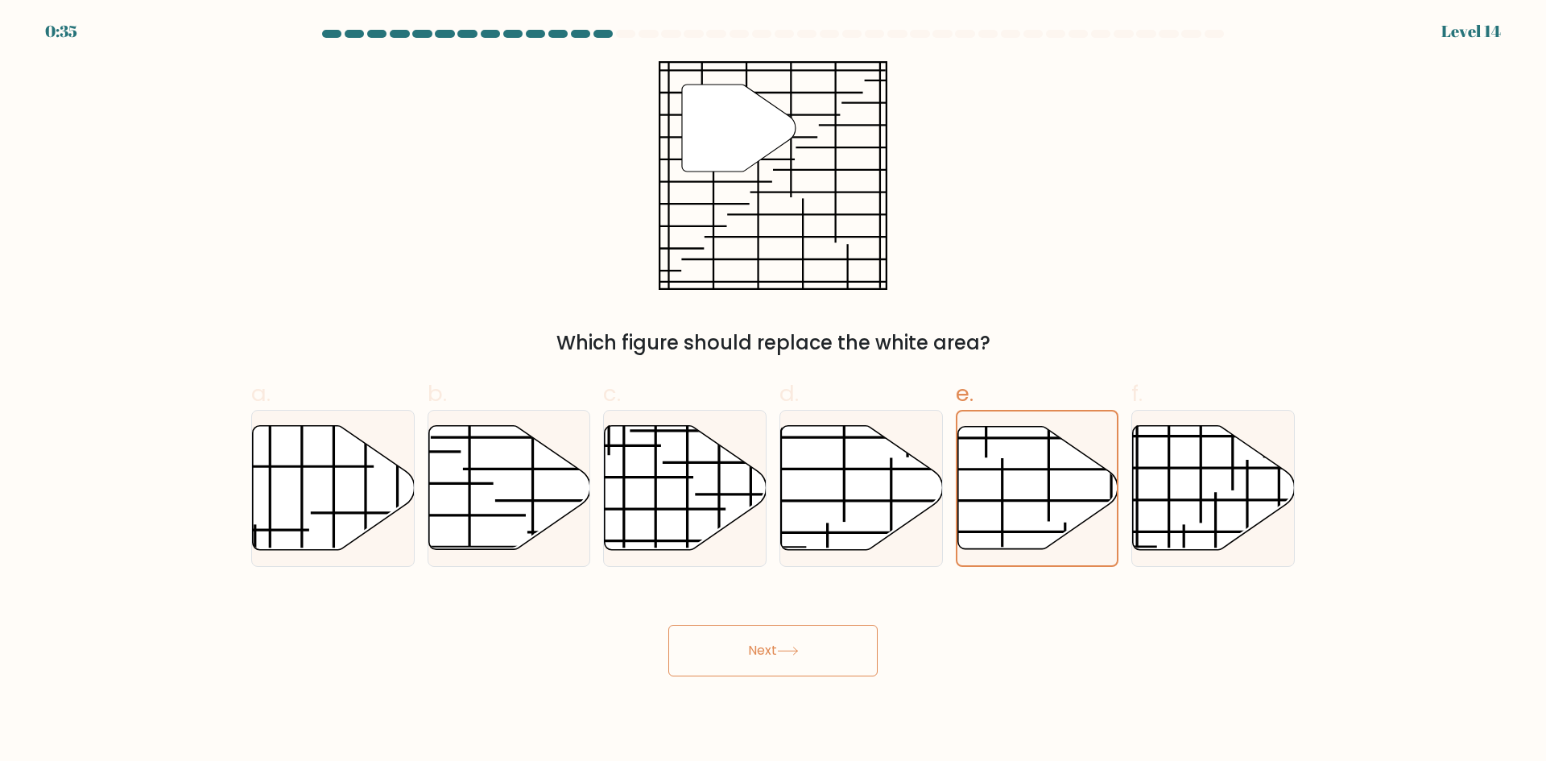
click at [755, 658] on button "Next" at bounding box center [772, 651] width 209 height 52
drag, startPoint x: 755, startPoint y: 658, endPoint x: 371, endPoint y: 738, distance: 391.5
click at [743, 660] on button "Next" at bounding box center [772, 651] width 209 height 52
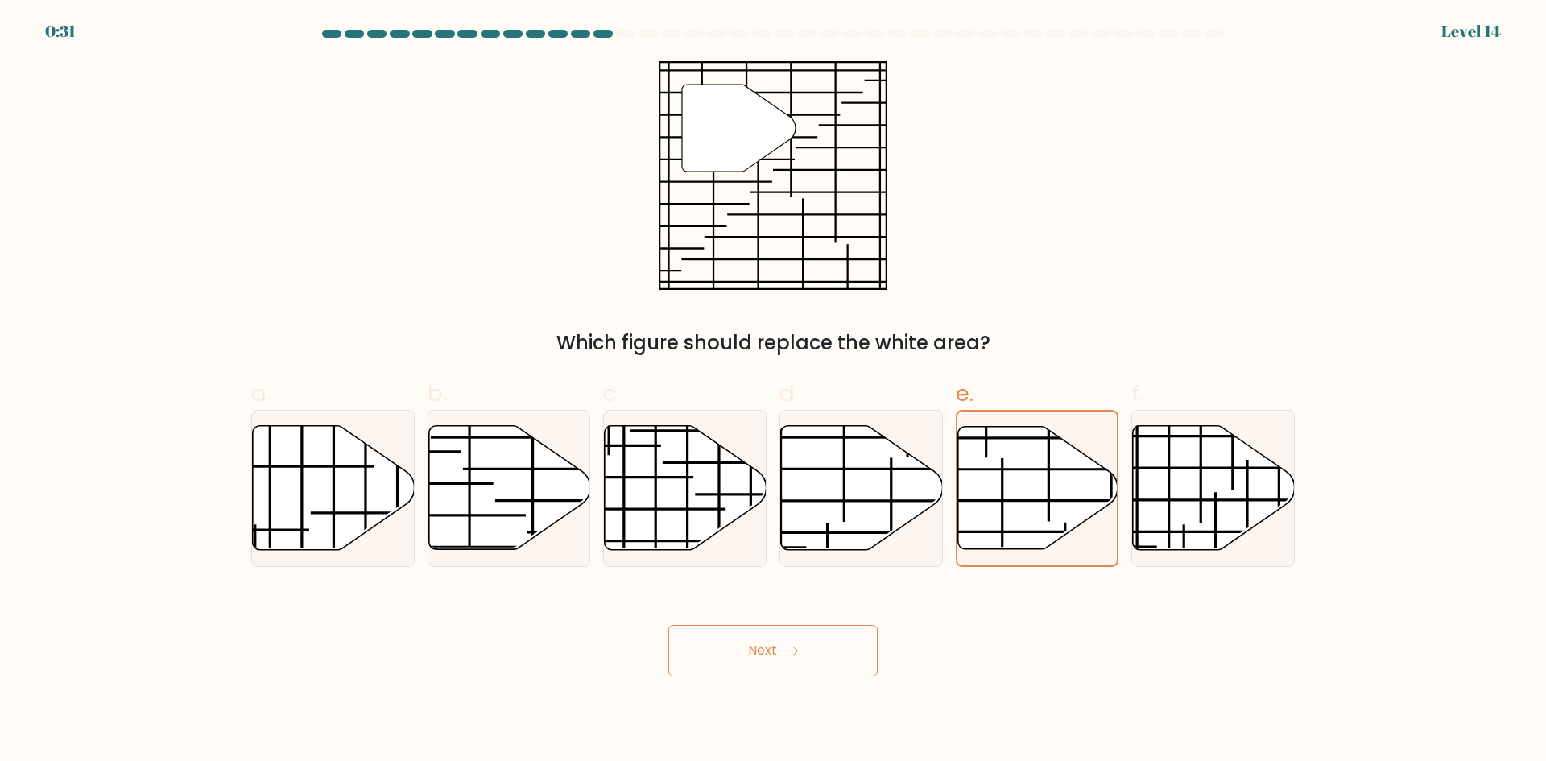
click at [871, 671] on button "Next" at bounding box center [772, 651] width 209 height 52
click at [836, 657] on button "Next" at bounding box center [772, 651] width 209 height 52
click at [1057, 509] on icon at bounding box center [1038, 487] width 160 height 122
click at [774, 391] on input "e." at bounding box center [773, 386] width 1 height 10
click at [825, 646] on button "Next" at bounding box center [772, 651] width 209 height 52
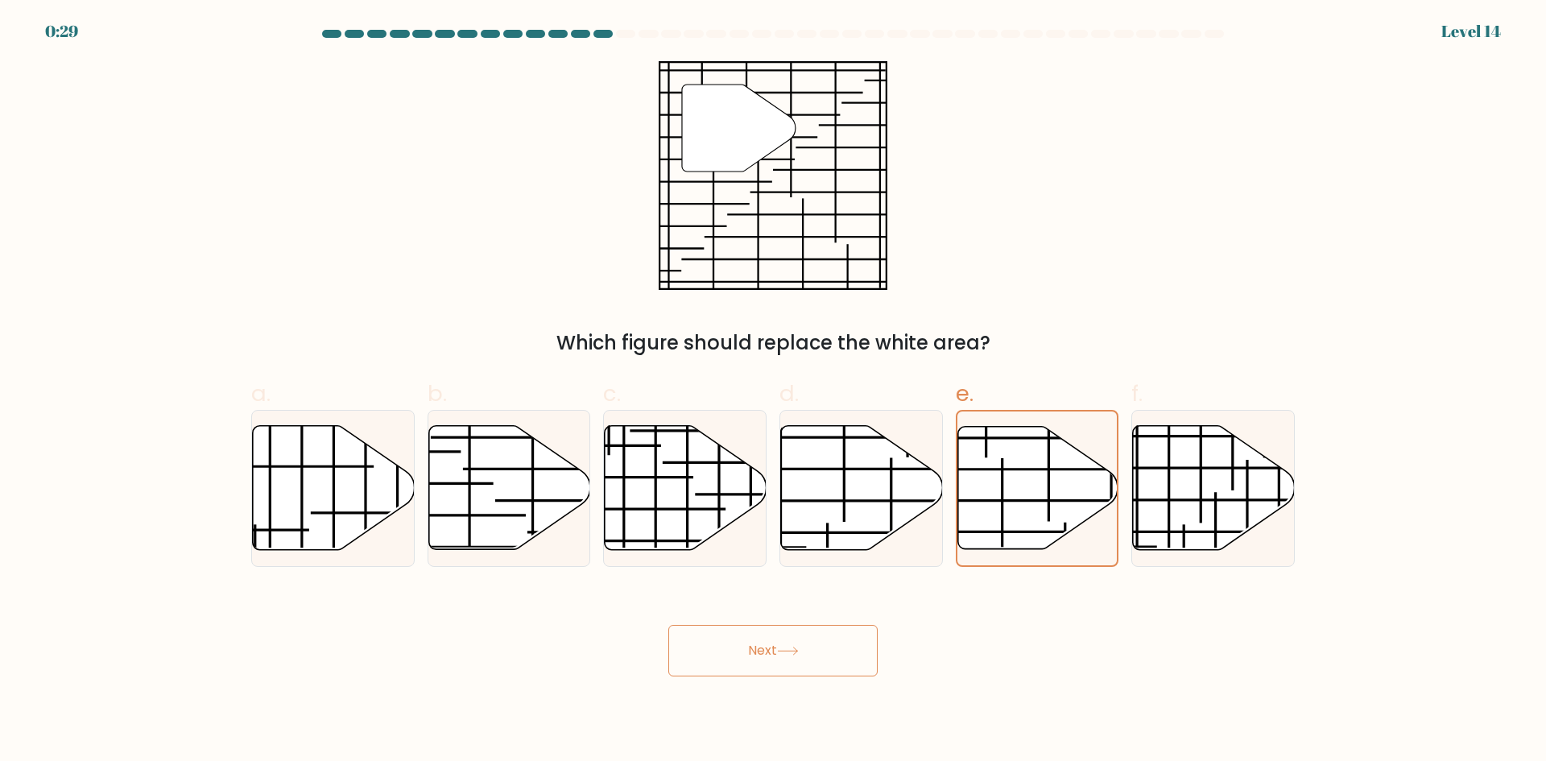
click at [818, 656] on button "Next" at bounding box center [772, 651] width 209 height 52
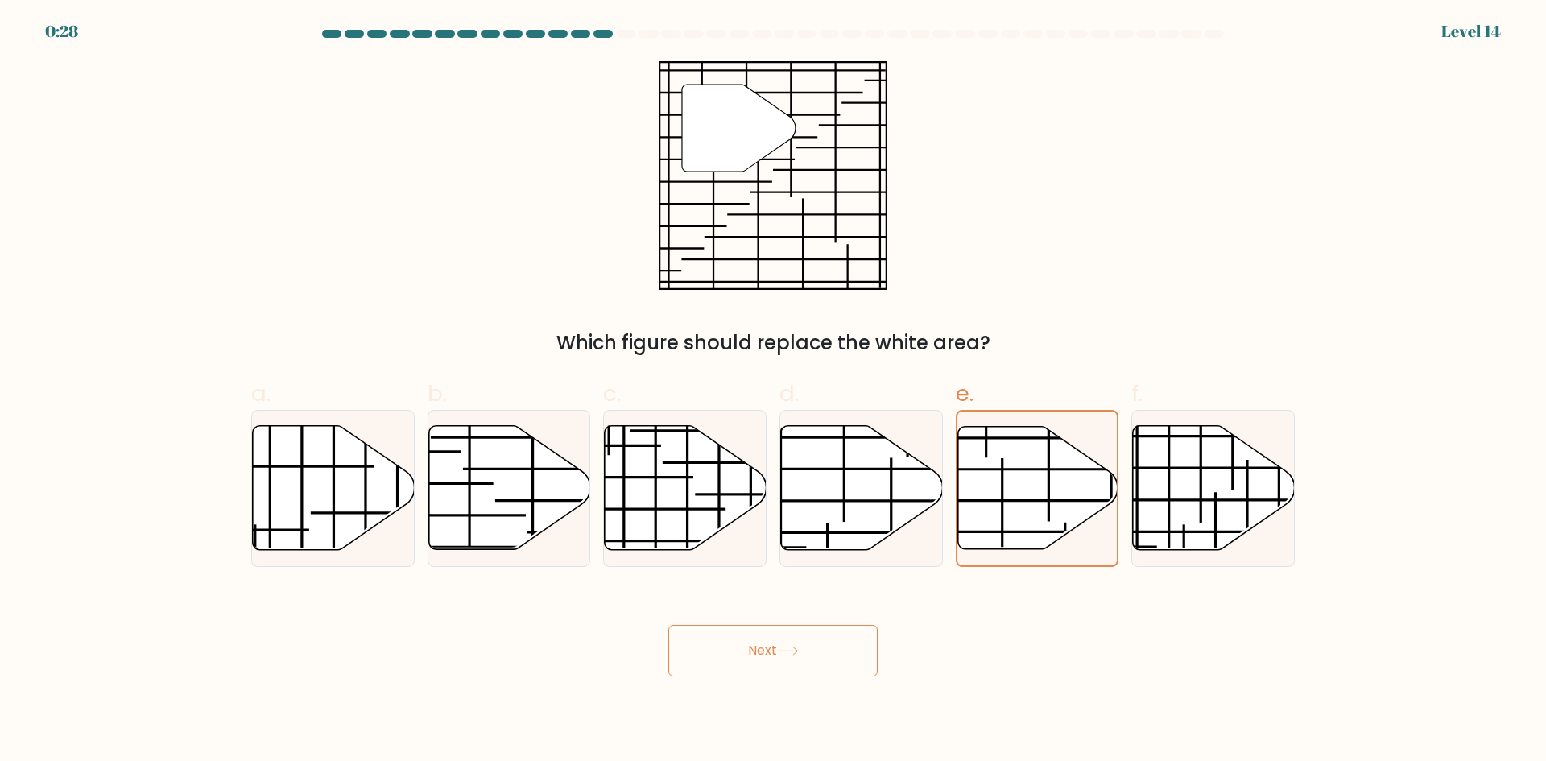
click at [819, 657] on button "Next" at bounding box center [772, 651] width 209 height 52
click at [820, 658] on button "Next" at bounding box center [772, 651] width 209 height 52
click at [821, 658] on button "Next" at bounding box center [772, 651] width 209 height 52
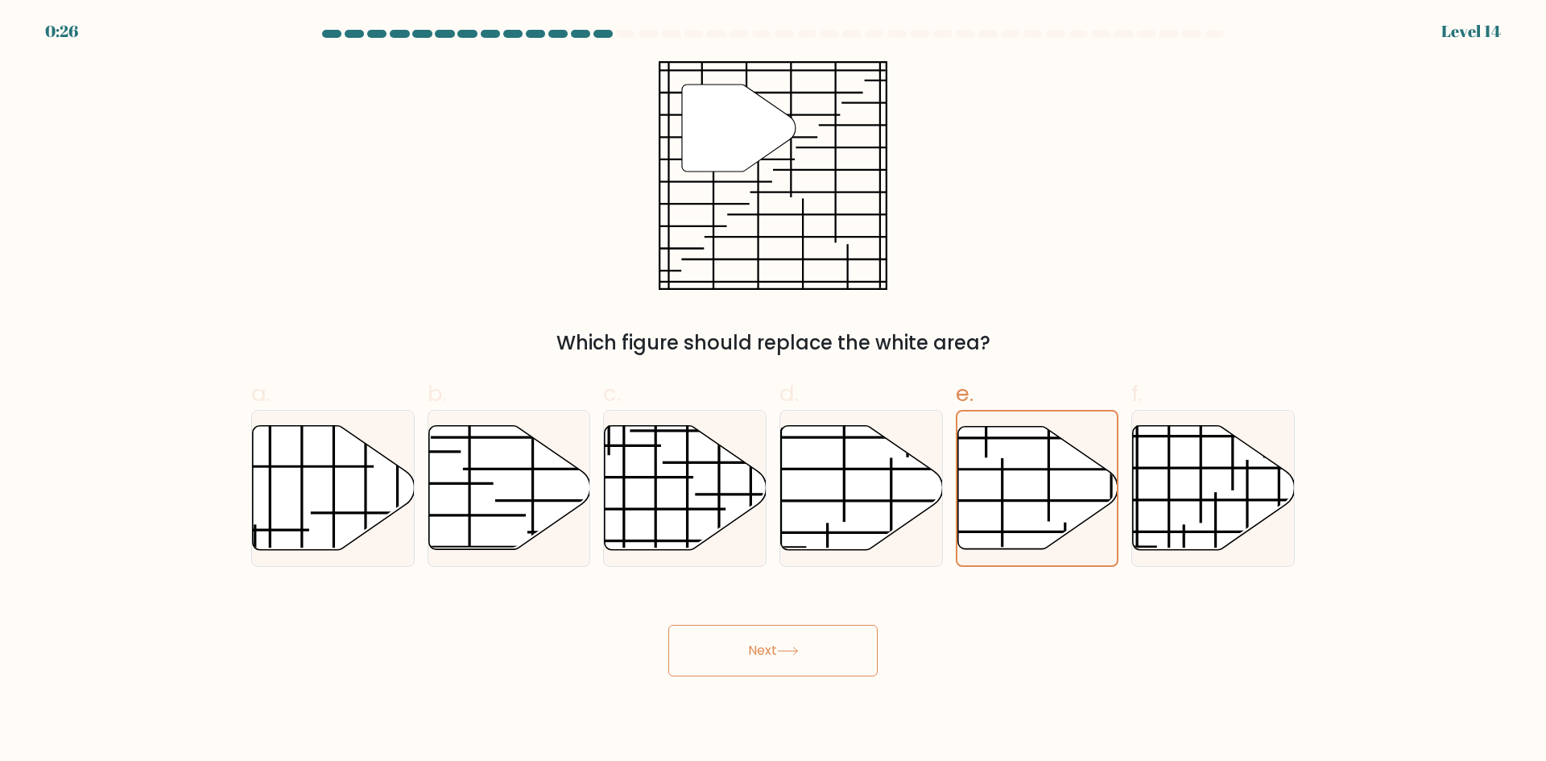
click at [1453, 27] on div "Level 14" at bounding box center [1472, 31] width 60 height 24
click at [1471, 28] on div "Level 14" at bounding box center [1472, 31] width 60 height 24
click at [104, 503] on form at bounding box center [773, 353] width 1546 height 647
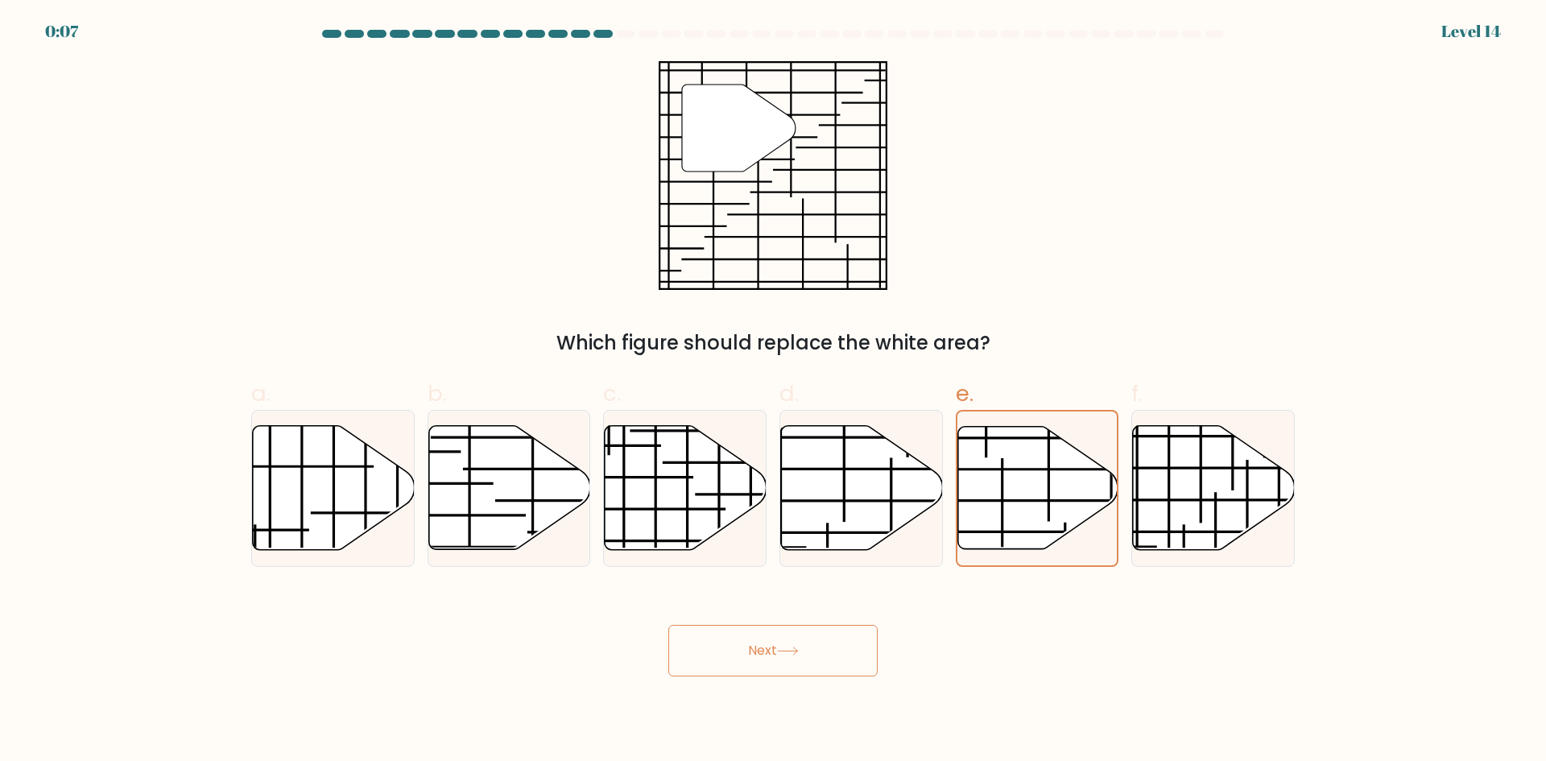
click at [757, 658] on button "Next" at bounding box center [772, 651] width 209 height 52
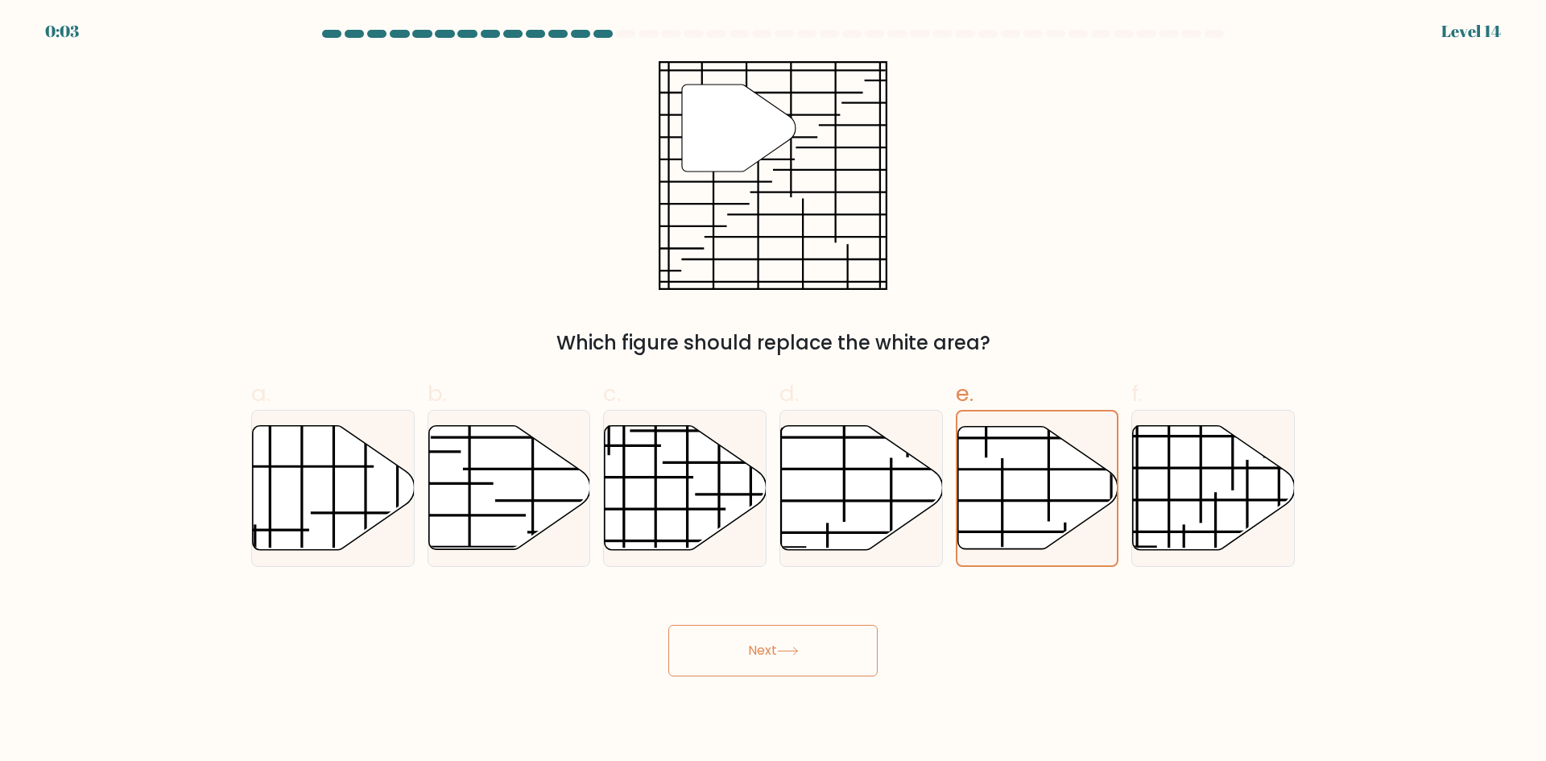
click at [757, 658] on button "Next" at bounding box center [772, 651] width 209 height 52
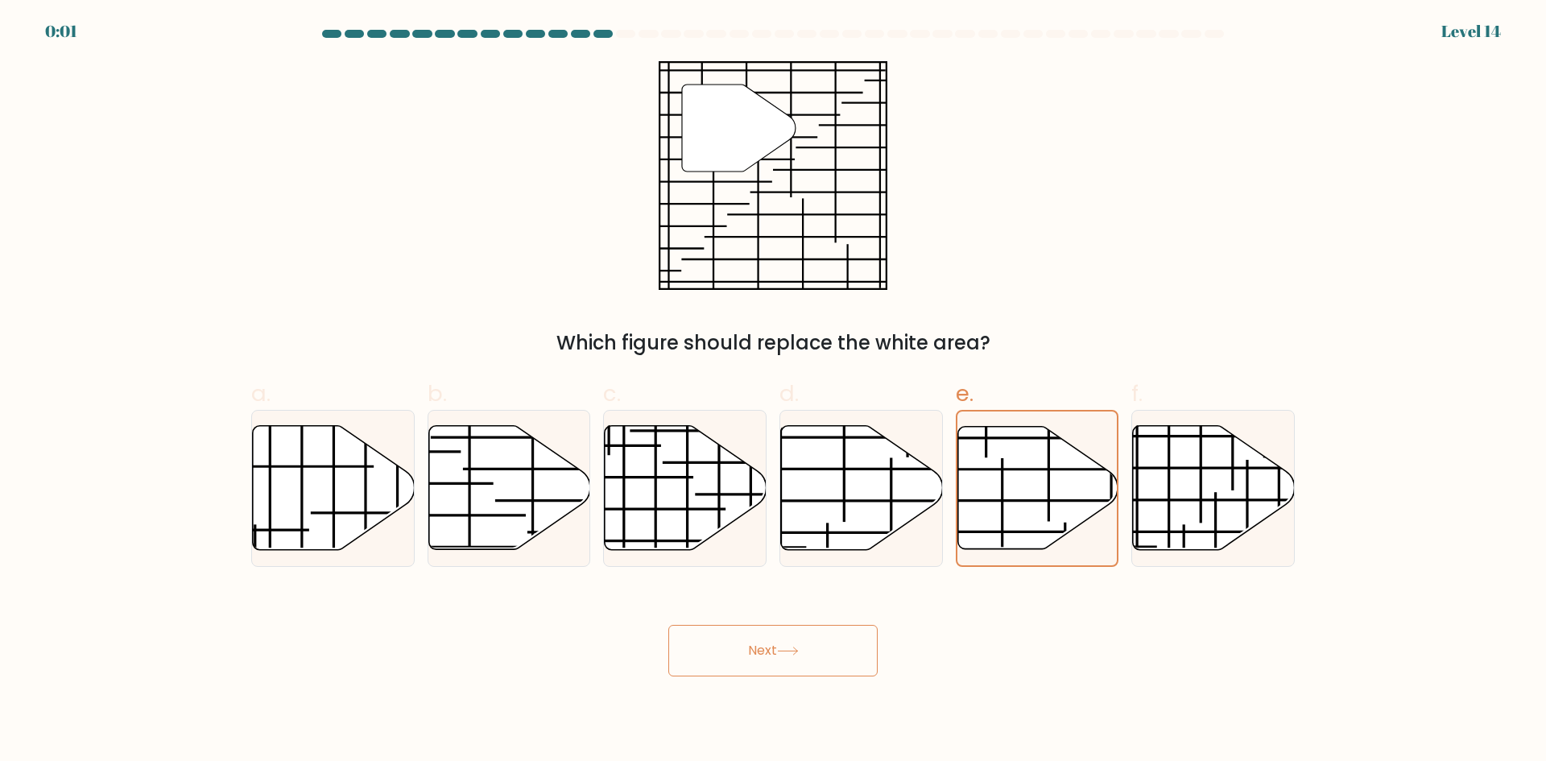
click at [757, 658] on button "Next" at bounding box center [772, 651] width 209 height 52
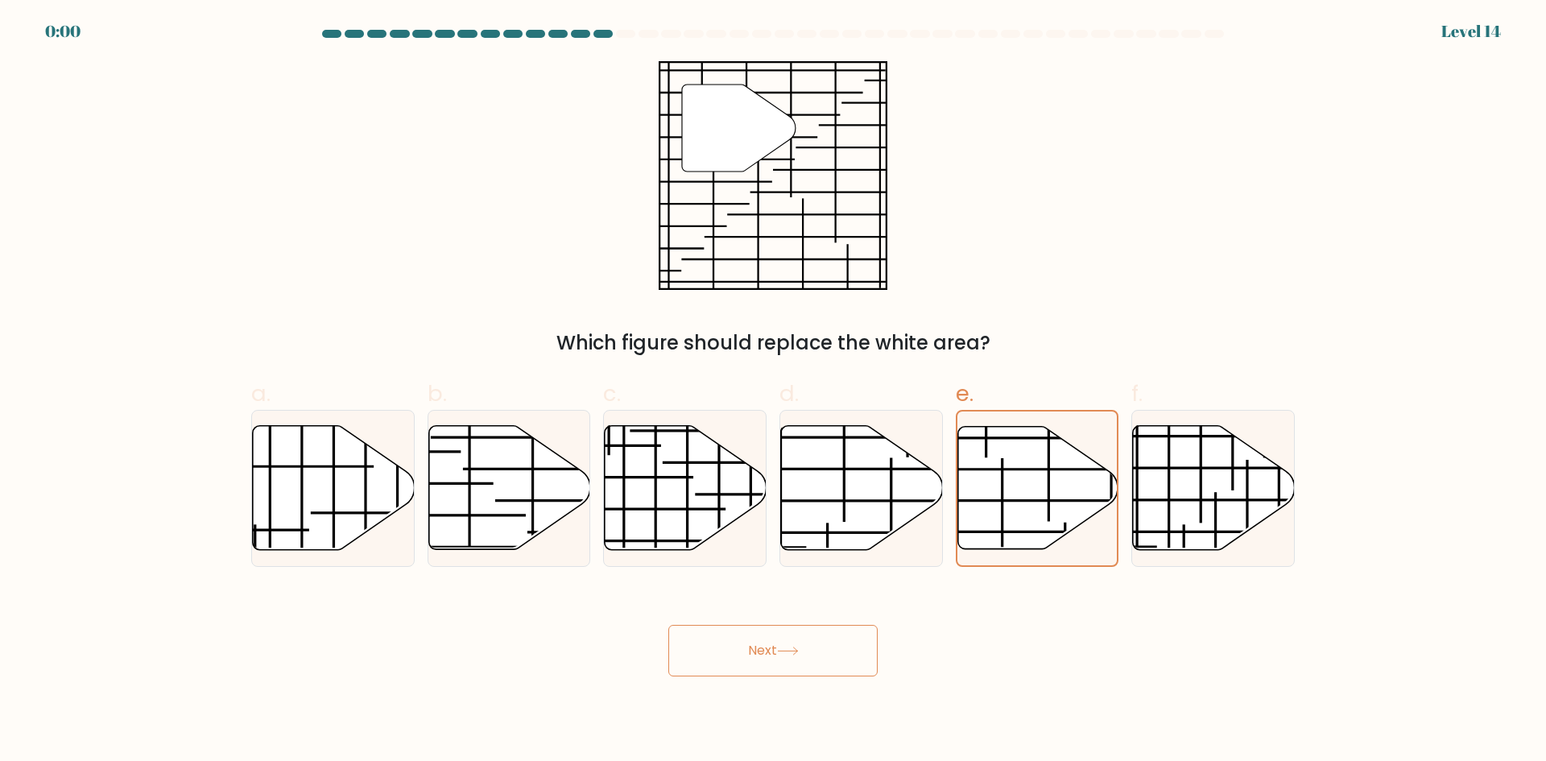
click at [757, 658] on button "Next" at bounding box center [772, 651] width 209 height 52
click at [757, 658] on div "Next" at bounding box center [773, 631] width 1063 height 90
drag, startPoint x: 873, startPoint y: 663, endPoint x: 867, endPoint y: 606, distance: 56.7
click at [871, 663] on div "Next" at bounding box center [773, 631] width 1063 height 90
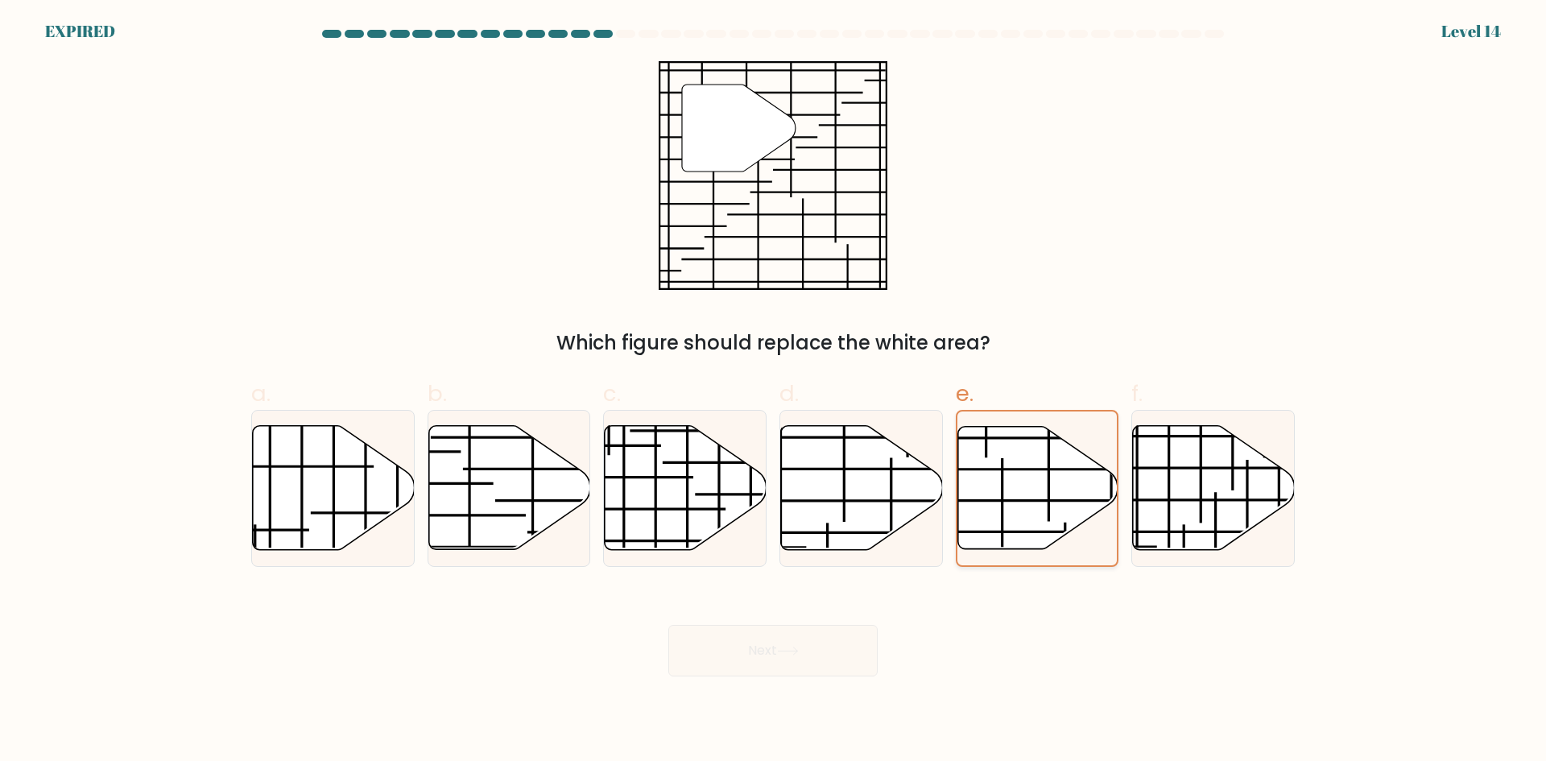
click at [1000, 441] on icon at bounding box center [1038, 487] width 160 height 122
click at [774, 391] on input "e." at bounding box center [773, 386] width 1 height 10
click at [775, 627] on div "Next" at bounding box center [773, 631] width 1063 height 90
click at [772, 639] on div "Next" at bounding box center [773, 631] width 1063 height 90
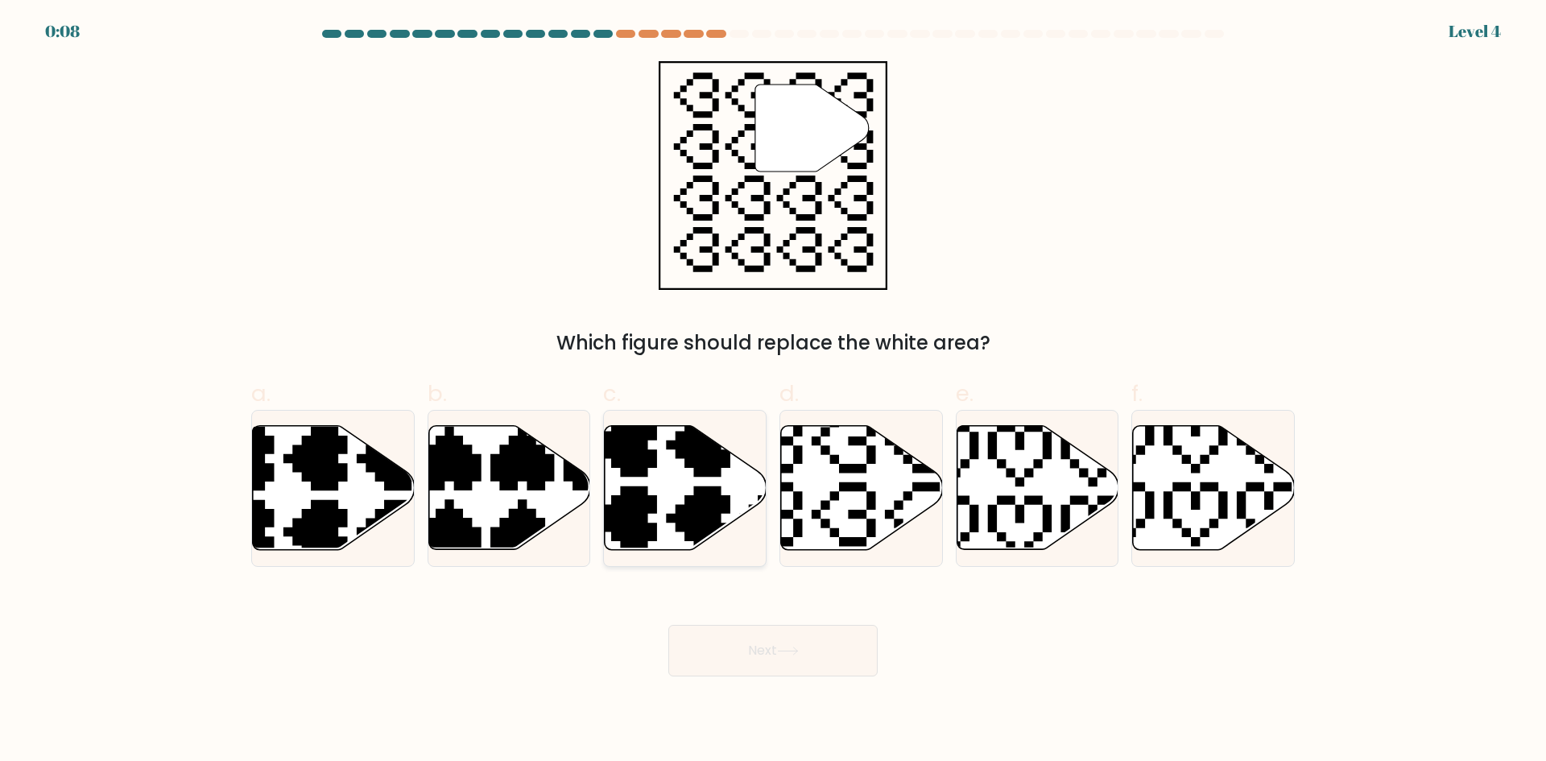
click at [661, 494] on icon at bounding box center [686, 488] width 162 height 124
click at [773, 391] on input "c." at bounding box center [773, 386] width 1 height 10
radio input "true"
click at [411, 457] on icon at bounding box center [279, 421] width 284 height 284
click at [773, 391] on input "a." at bounding box center [773, 386] width 1 height 10
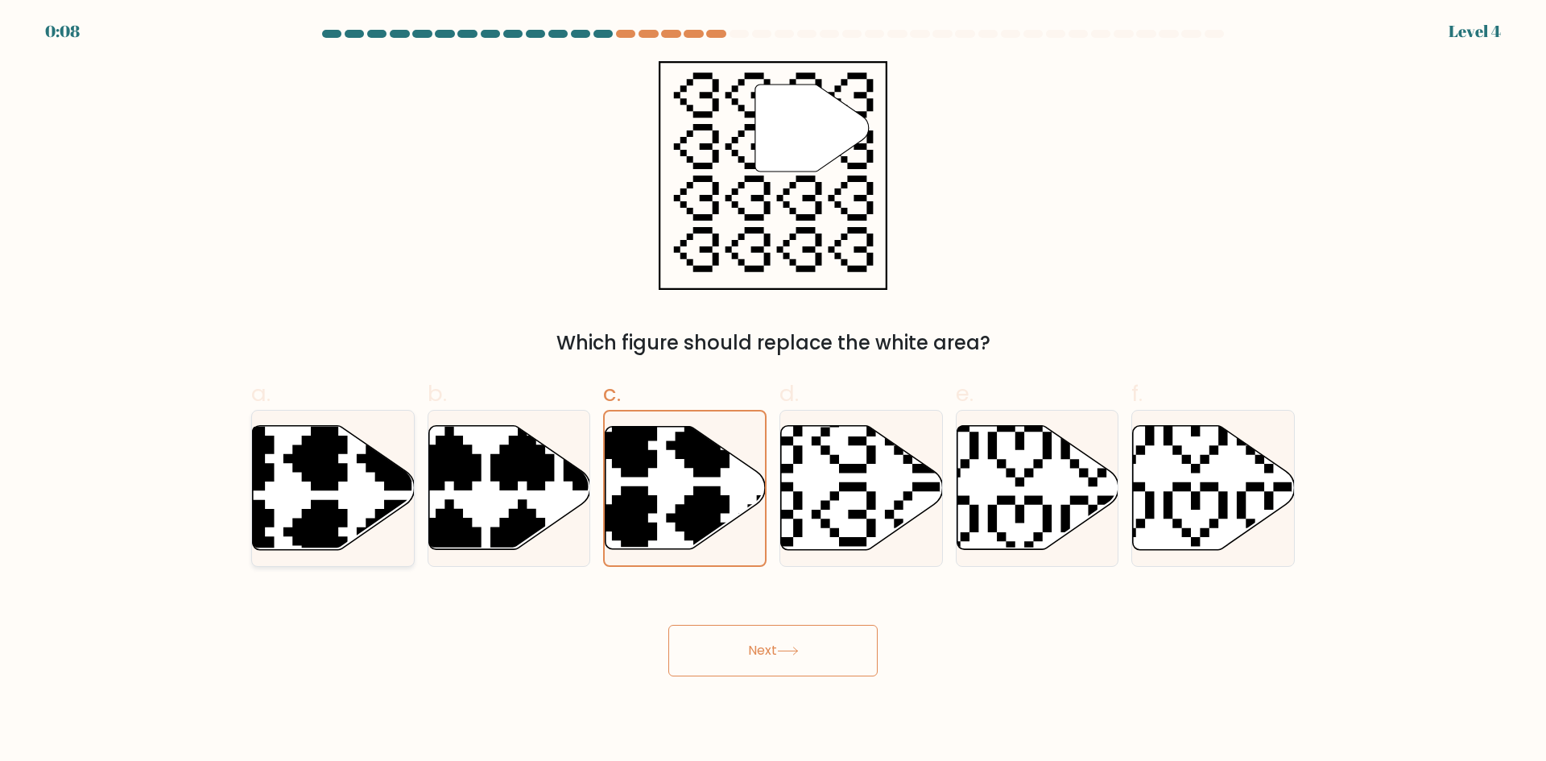
radio input "true"
click at [72, 33] on form "a." at bounding box center [773, 353] width 1546 height 647
